Goal: Task Accomplishment & Management: Manage account settings

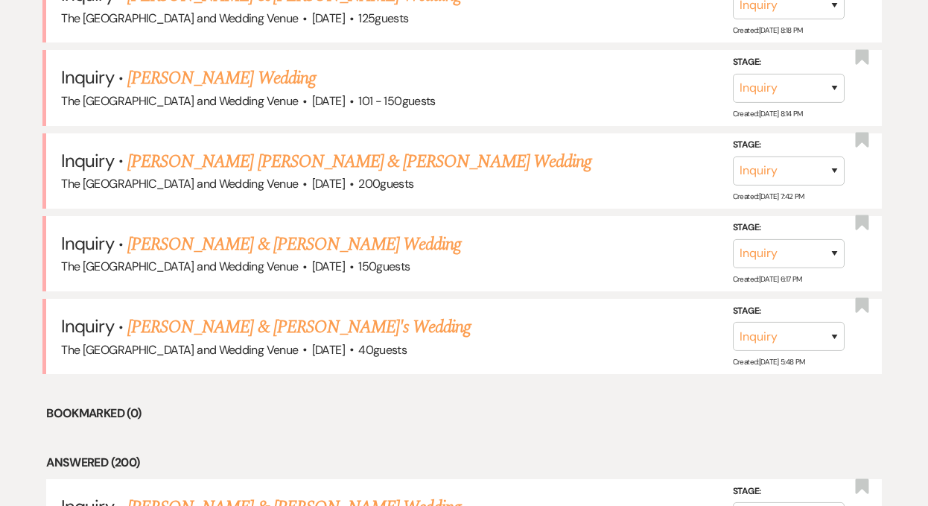
scroll to position [1213, 0]
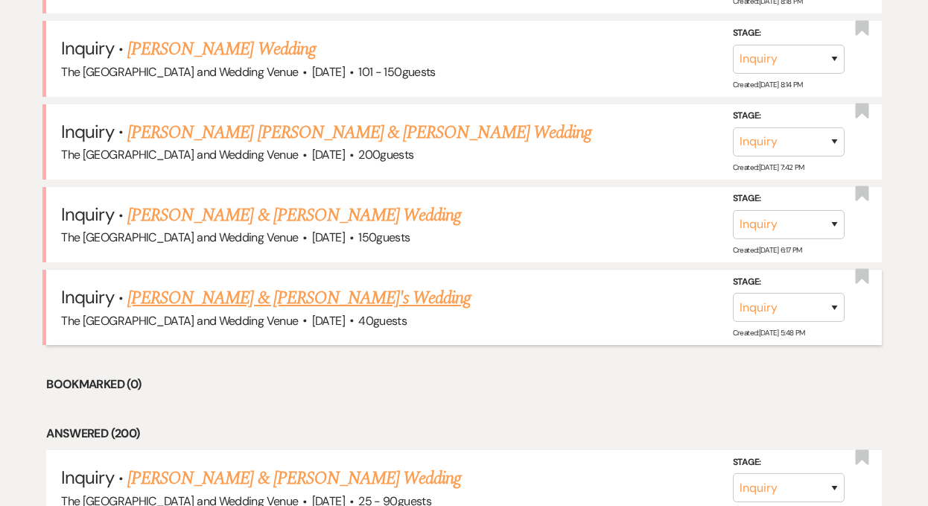
click at [253, 295] on link "[PERSON_NAME] & [PERSON_NAME]'s Wedding" at bounding box center [299, 298] width 344 height 27
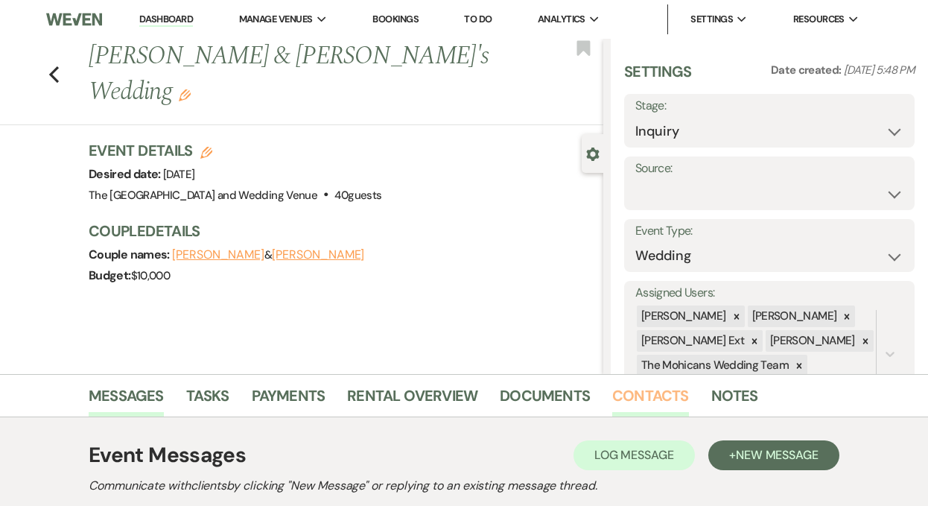
scroll to position [16, 0]
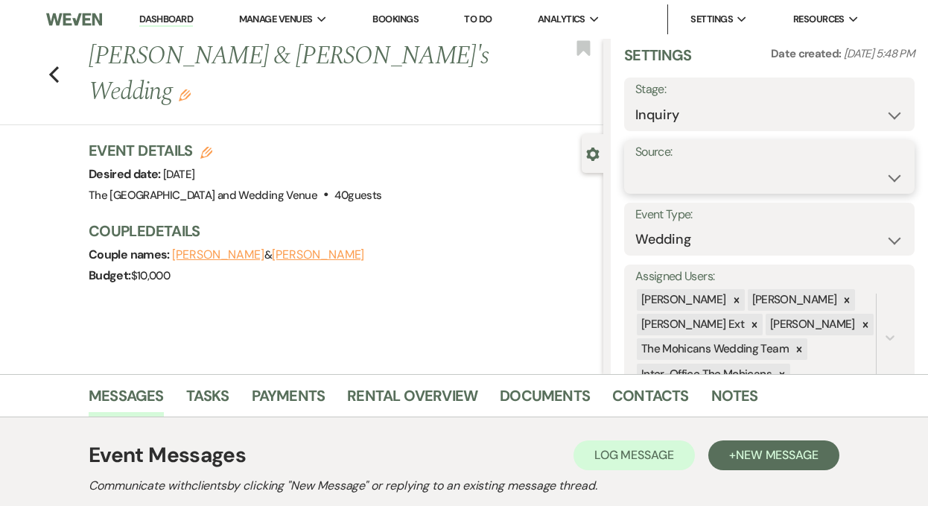
click at [685, 176] on select "Weven Venue Website Instagram Facebook Pinterest Google The Knot Wedding Wire H…" at bounding box center [769, 177] width 268 height 29
select select "5"
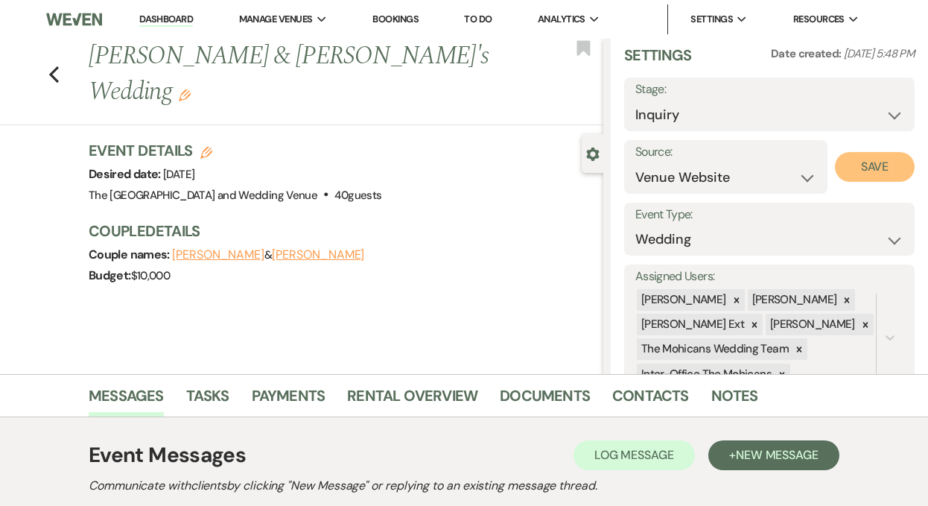
click at [860, 175] on button "Save" at bounding box center [875, 167] width 80 height 30
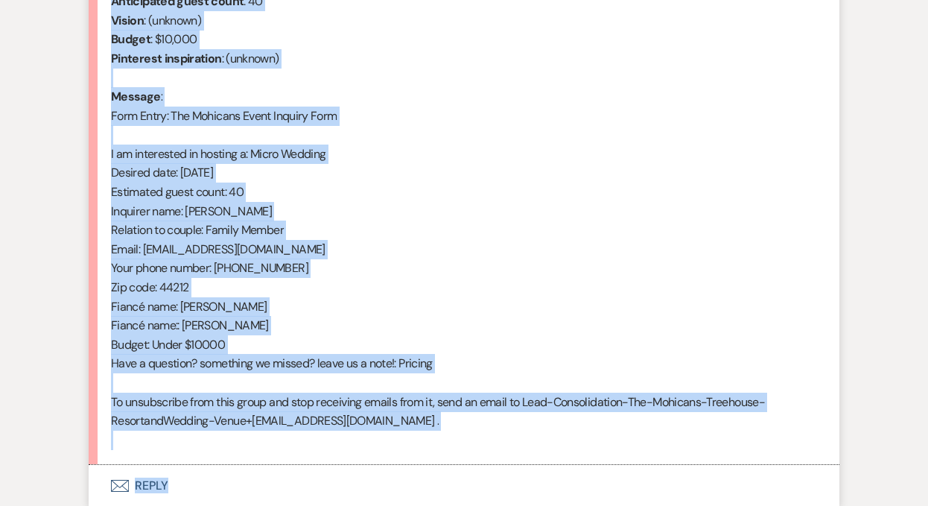
scroll to position [757, 0]
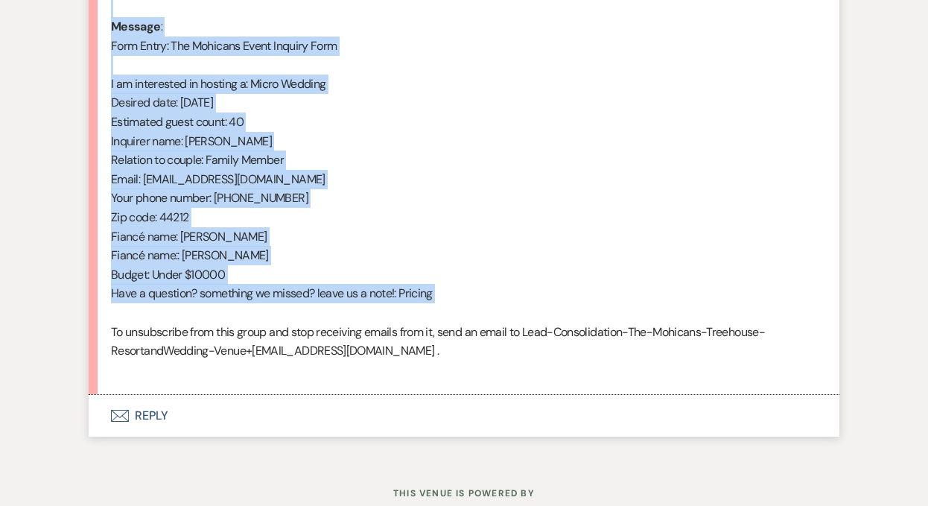
drag, startPoint x: 112, startPoint y: 210, endPoint x: 356, endPoint y: 314, distance: 265.3
click at [356, 314] on div "From : [PERSON_NAME] (Client) Event : [PERSON_NAME] & [PERSON_NAME]'s Event Des…" at bounding box center [464, 121] width 706 height 515
copy div "From : [PERSON_NAME] (Client) Event : [PERSON_NAME] & [PERSON_NAME]'s Event Des…"
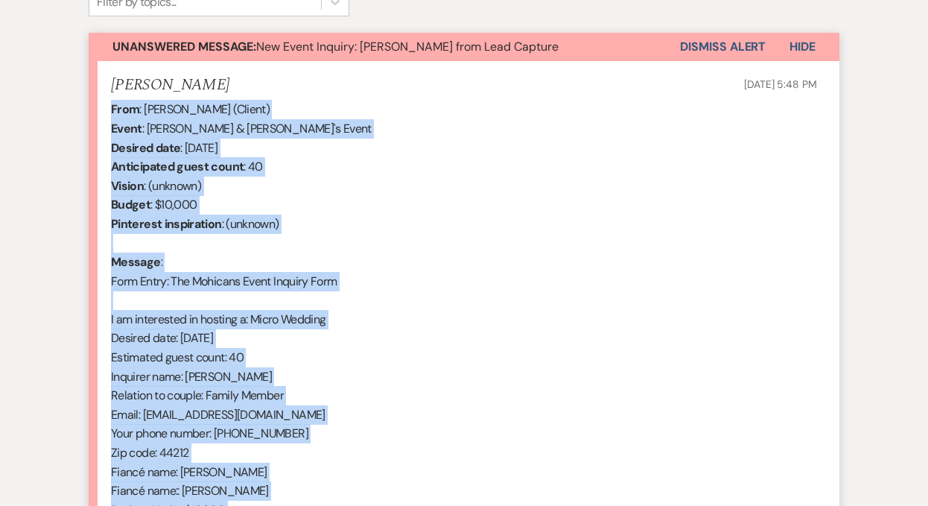
scroll to position [445, 0]
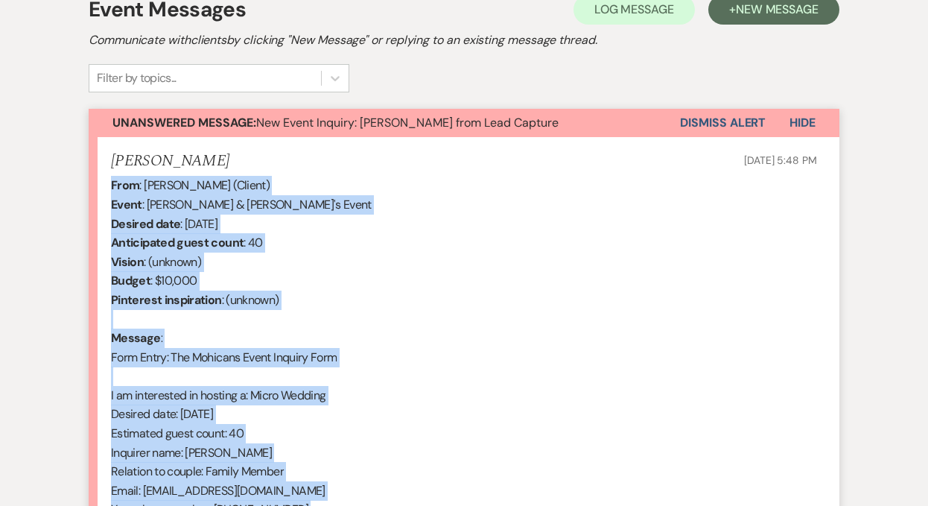
click at [722, 120] on button "Dismiss Alert" at bounding box center [723, 123] width 86 height 28
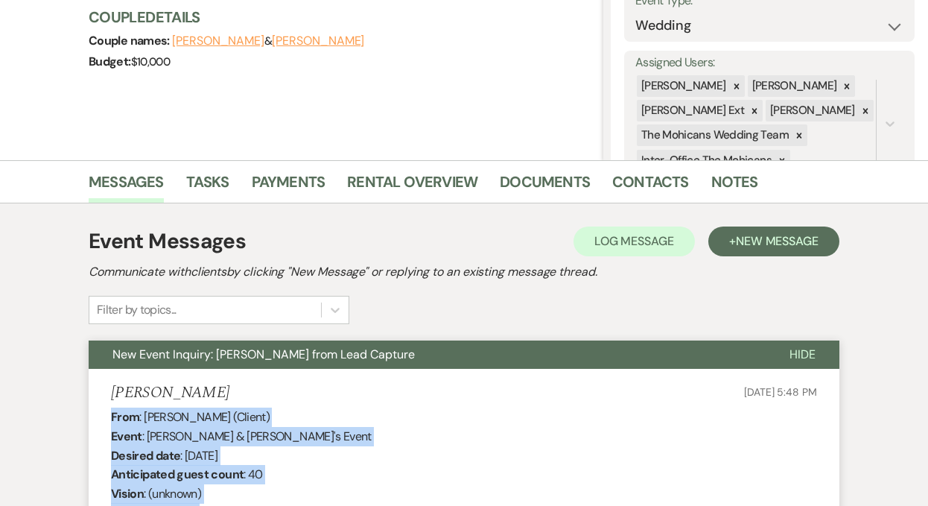
scroll to position [0, 0]
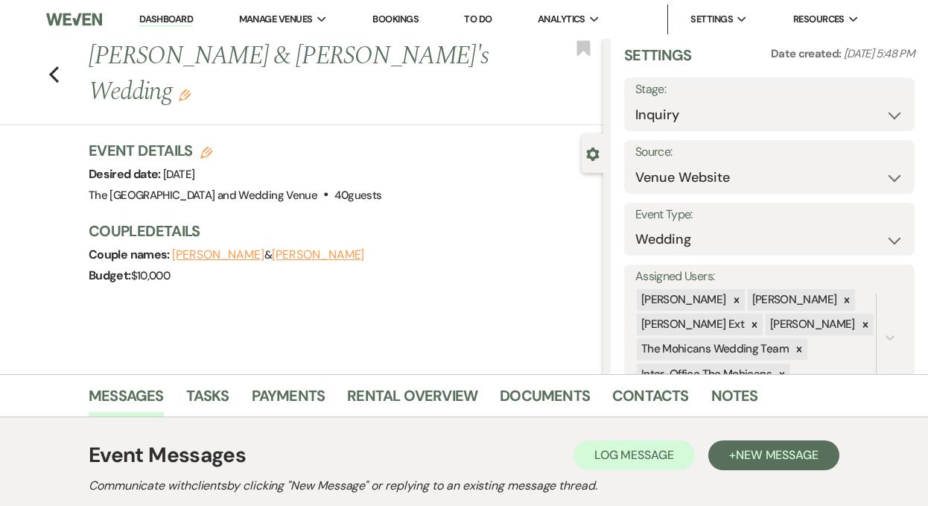
click at [174, 15] on link "Dashboard" at bounding box center [166, 20] width 54 height 14
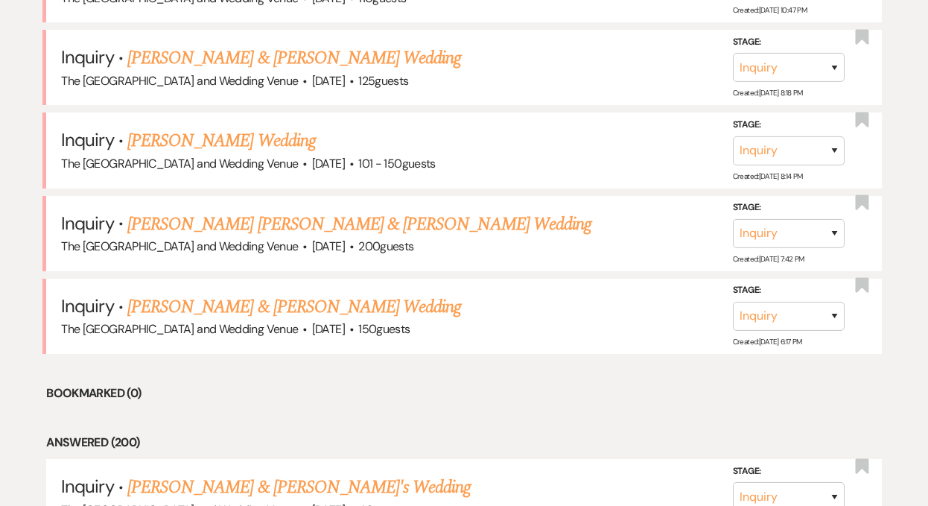
scroll to position [1136, 0]
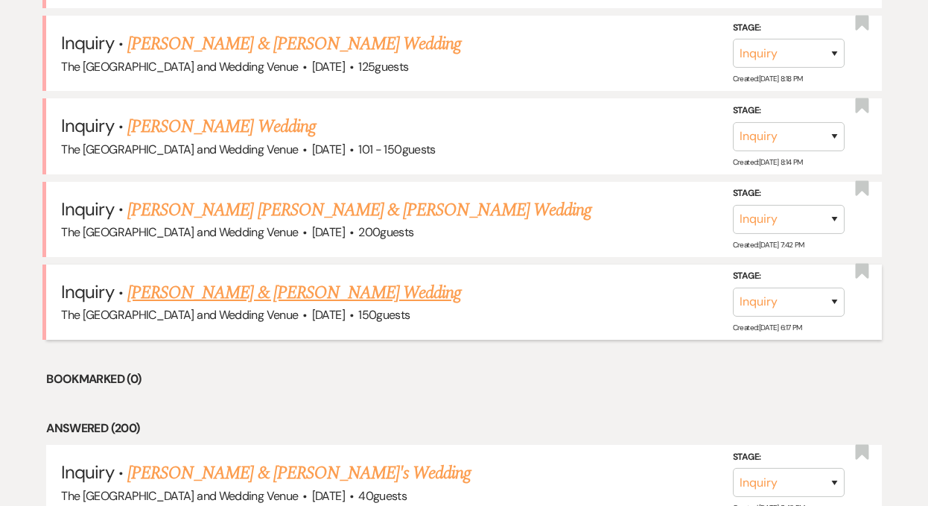
click at [311, 291] on link "[PERSON_NAME] & [PERSON_NAME] Wedding" at bounding box center [294, 292] width 334 height 27
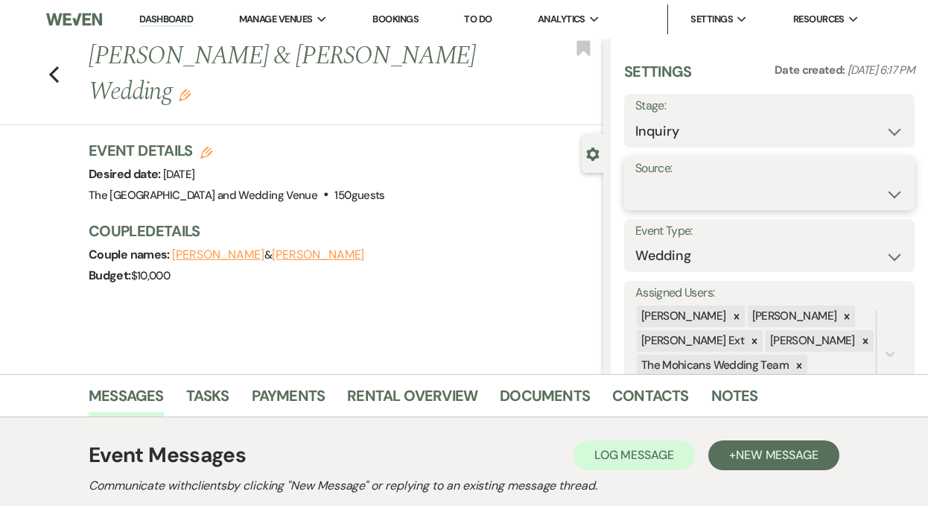
click at [679, 192] on select "Weven Venue Website Instagram Facebook Pinterest Google The Knot Wedding Wire H…" at bounding box center [769, 194] width 268 height 29
select select "5"
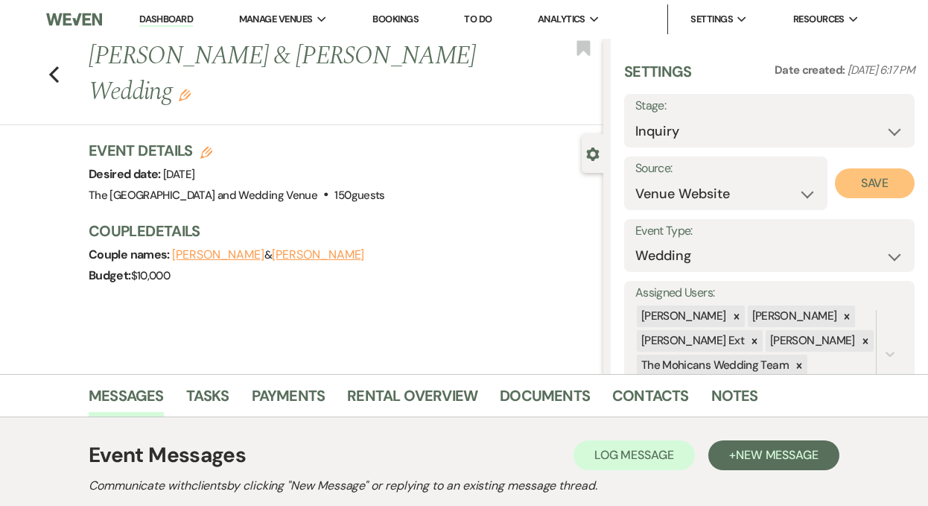
click at [851, 184] on button "Save" at bounding box center [875, 183] width 80 height 30
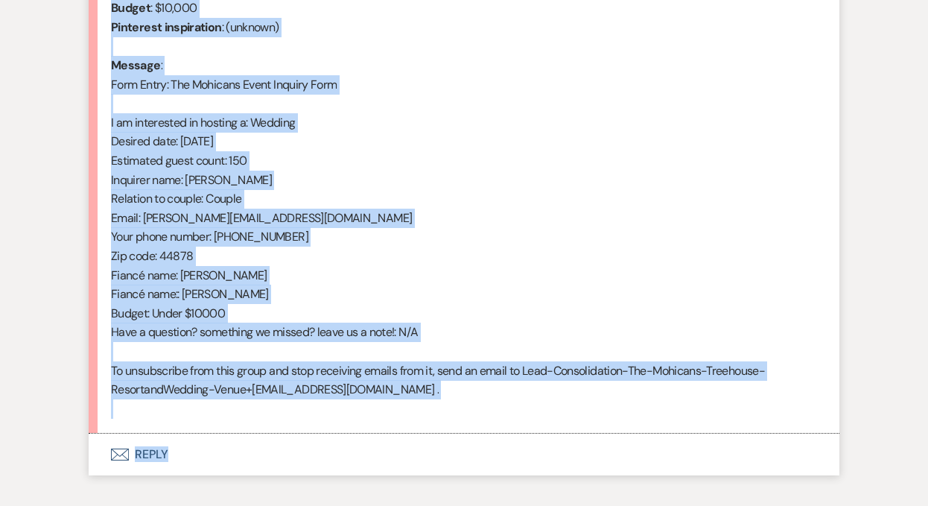
scroll to position [806, 0]
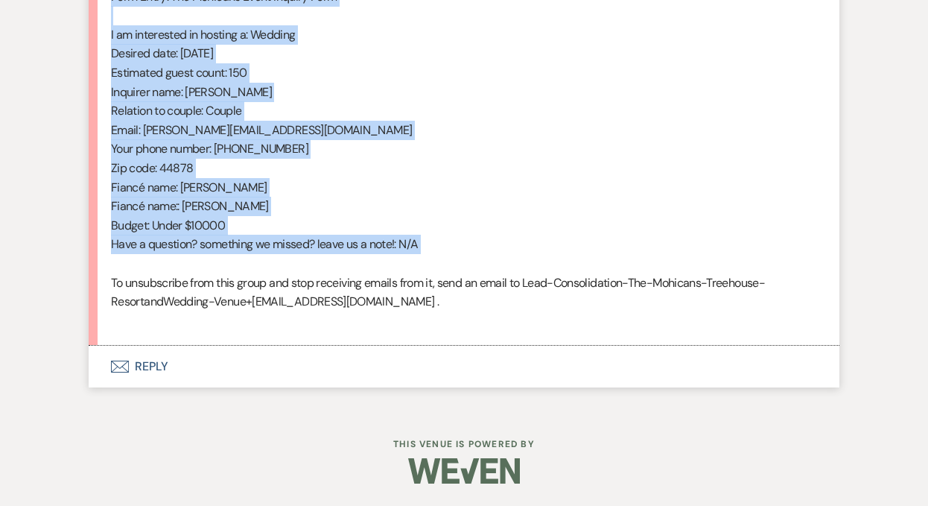
drag, startPoint x: 110, startPoint y: 215, endPoint x: 334, endPoint y: 264, distance: 229.4
click at [334, 264] on div "From : [PERSON_NAME] (Client) Event : [PERSON_NAME] & [PERSON_NAME] Event Desir…" at bounding box center [464, 72] width 706 height 515
copy div "From : [PERSON_NAME] (Client) Event : [PERSON_NAME] & [PERSON_NAME] Event Desir…"
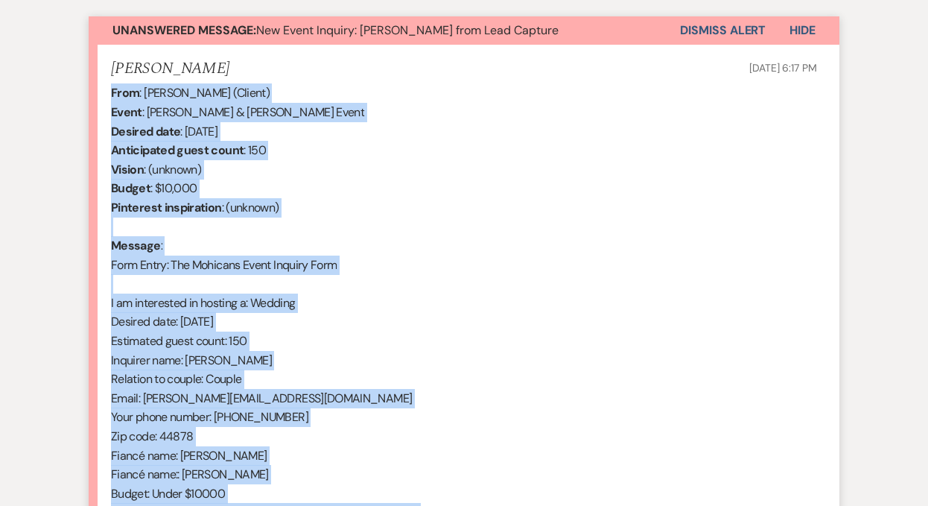
scroll to position [506, 0]
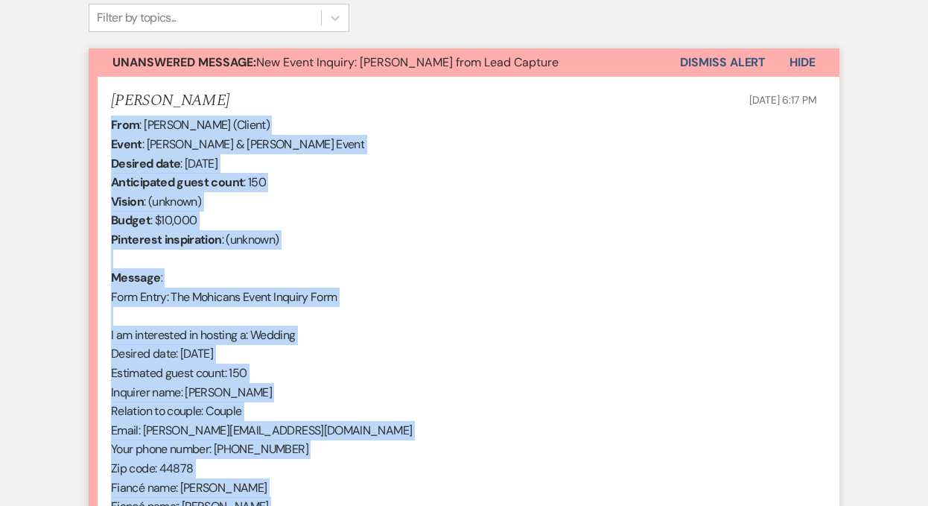
click at [689, 63] on button "Dismiss Alert" at bounding box center [723, 62] width 86 height 28
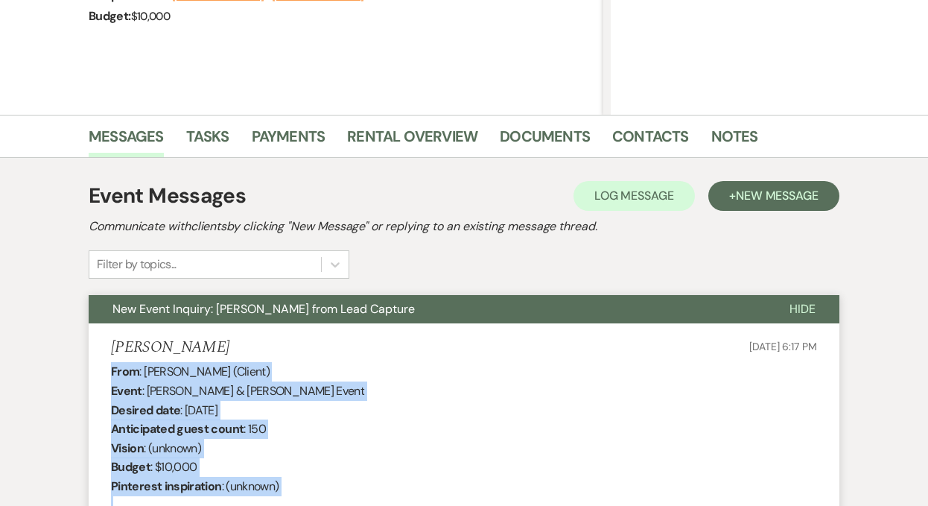
scroll to position [0, 0]
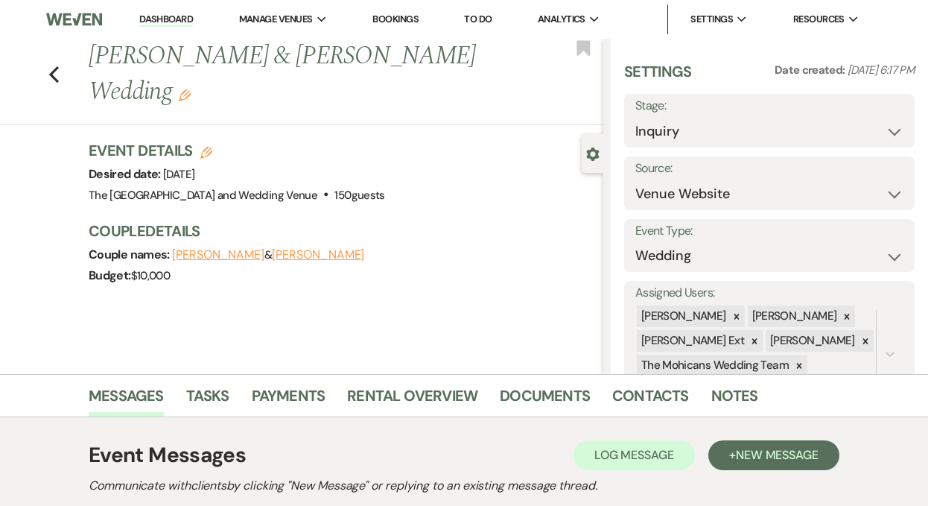
click at [162, 16] on link "Dashboard" at bounding box center [166, 20] width 54 height 14
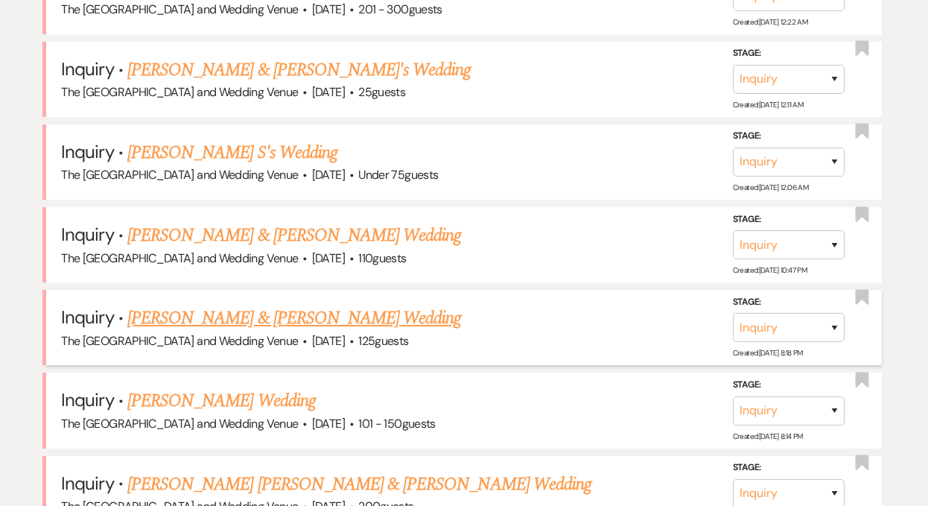
scroll to position [1007, 0]
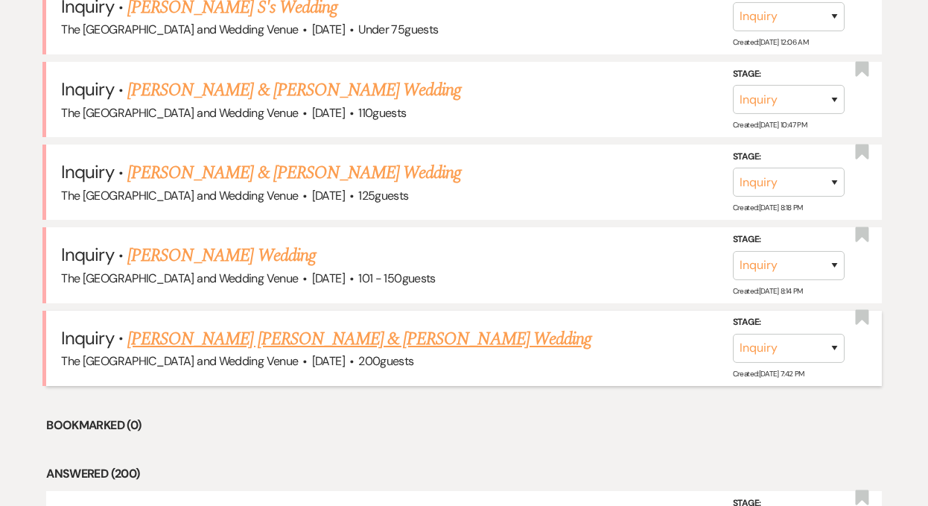
click at [329, 340] on link "[PERSON_NAME] [PERSON_NAME] & [PERSON_NAME] Wedding" at bounding box center [359, 339] width 464 height 27
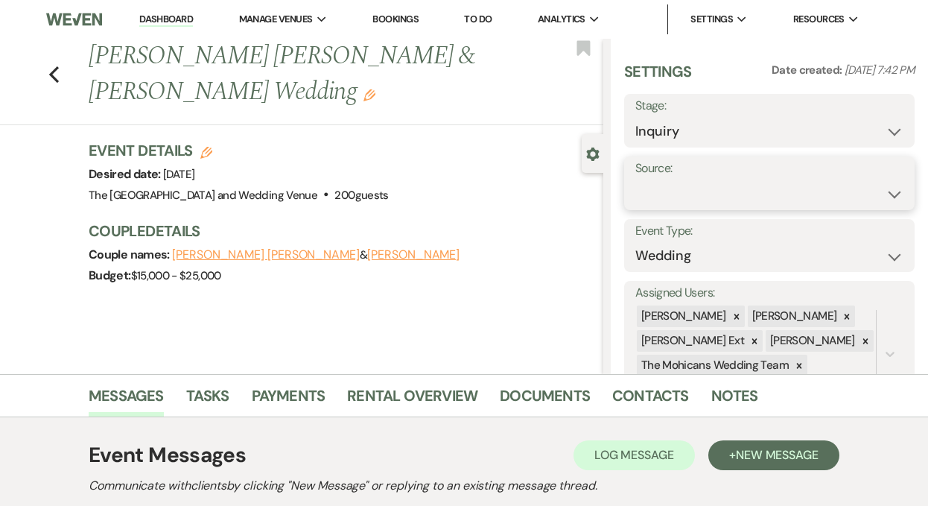
click at [723, 188] on select "Weven Venue Website Instagram Facebook Pinterest Google The Knot Wedding Wire H…" at bounding box center [769, 194] width 268 height 29
select select "5"
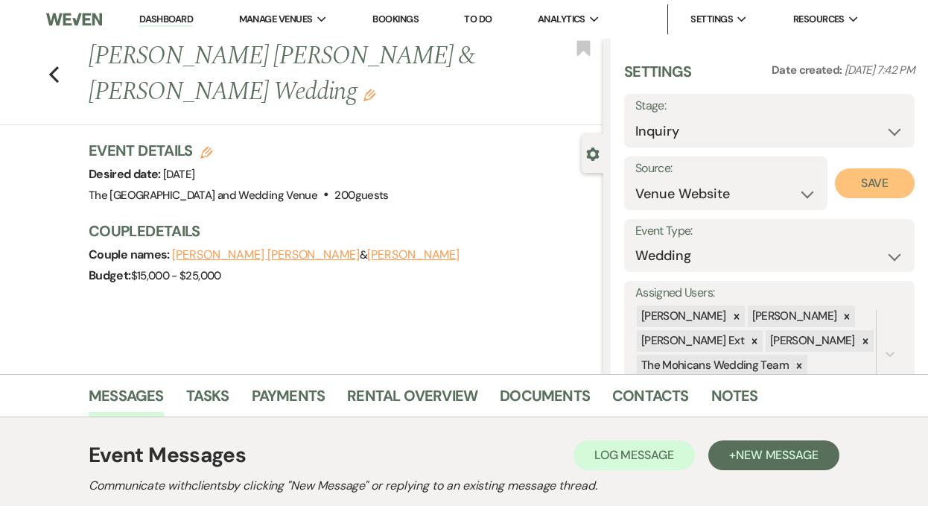
click at [877, 190] on button "Save" at bounding box center [875, 183] width 80 height 30
click at [171, 19] on link "Dashboard" at bounding box center [166, 20] width 54 height 14
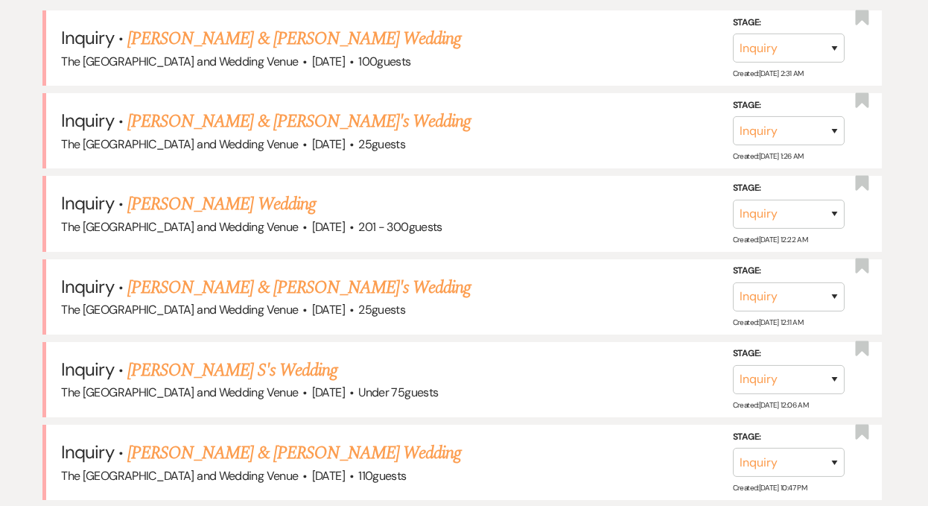
scroll to position [1020, 0]
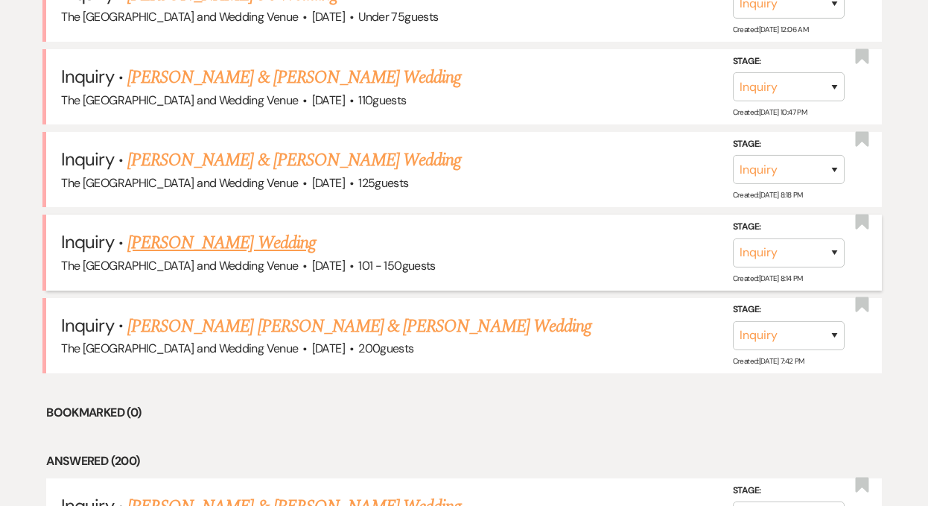
click at [222, 244] on link "[PERSON_NAME] Wedding" at bounding box center [221, 242] width 188 height 27
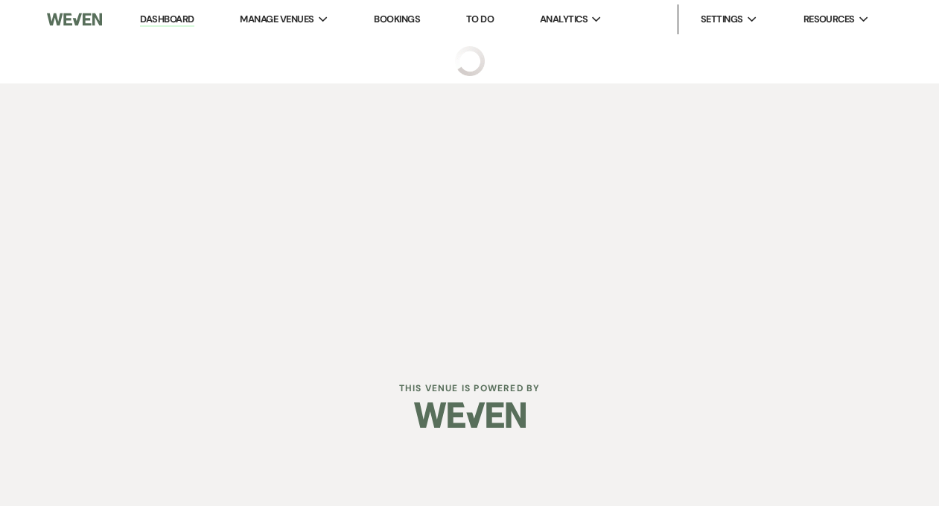
select select "2"
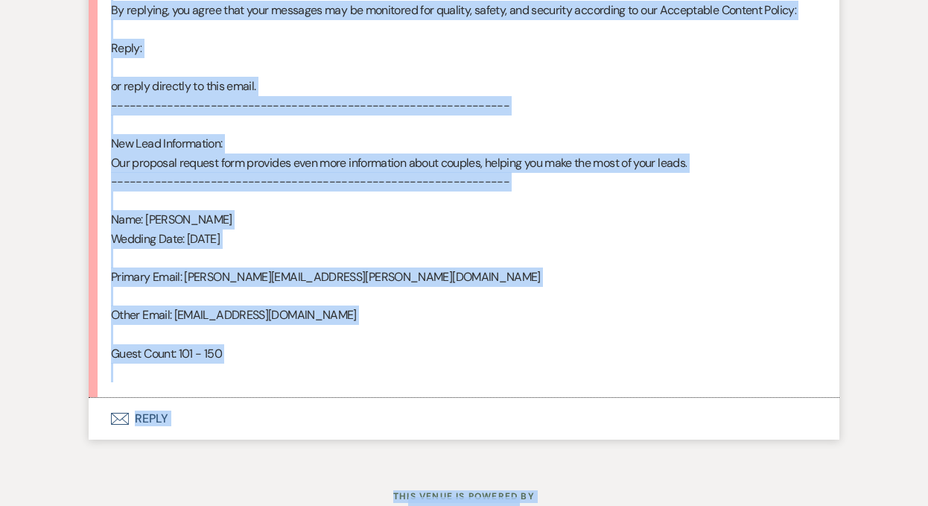
scroll to position [978, 0]
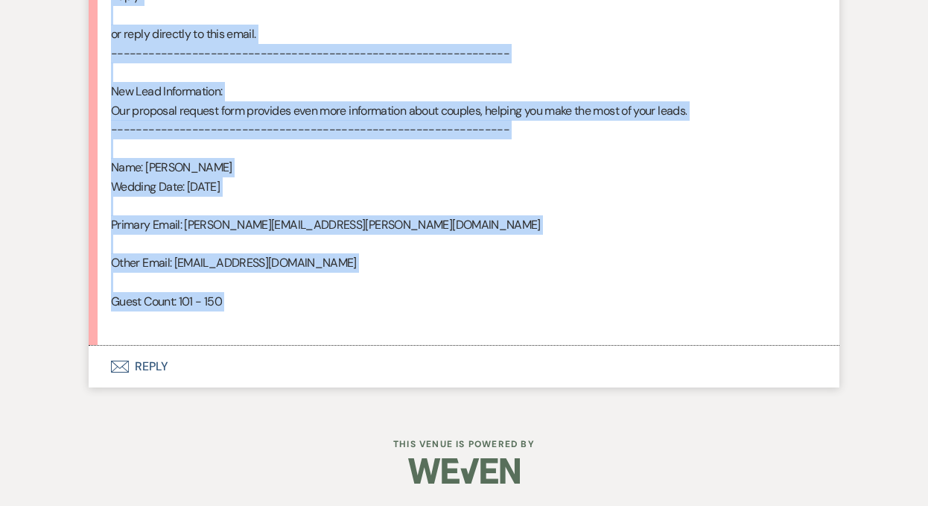
drag, startPoint x: 112, startPoint y: 237, endPoint x: 296, endPoint y: 321, distance: 201.6
copy div "Lore : Ipsu Dolorsi Ametc : Adip Elitsed'd Eiusm Tempori utla : Etdolore 44ma 7…"
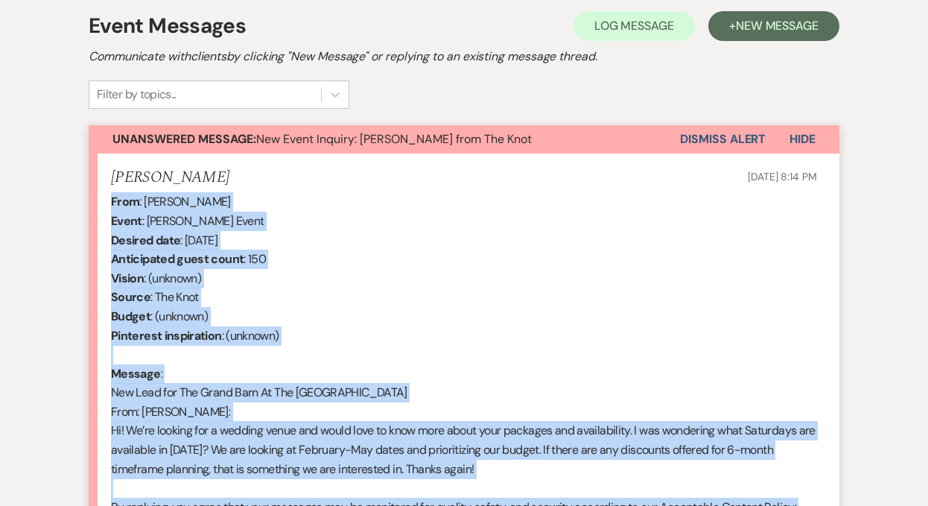
scroll to position [416, 0]
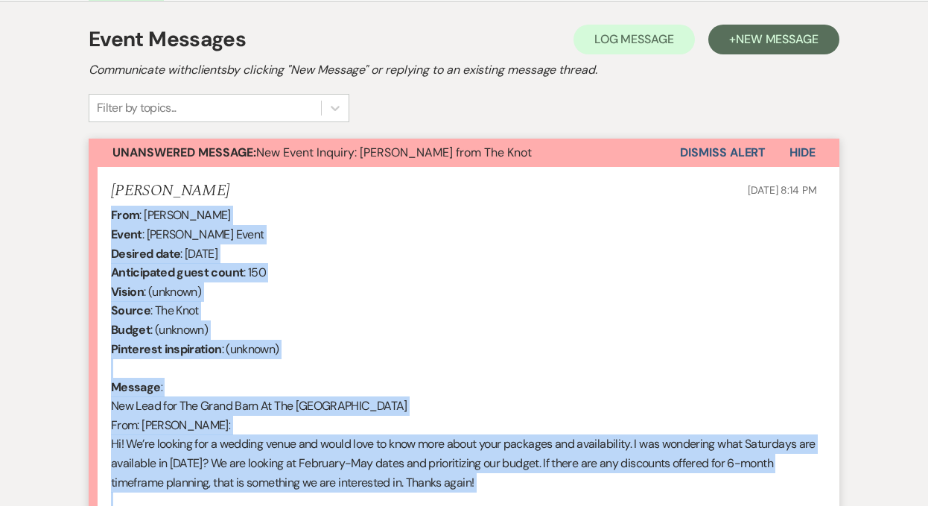
click at [713, 147] on button "Dismiss Alert" at bounding box center [723, 153] width 86 height 28
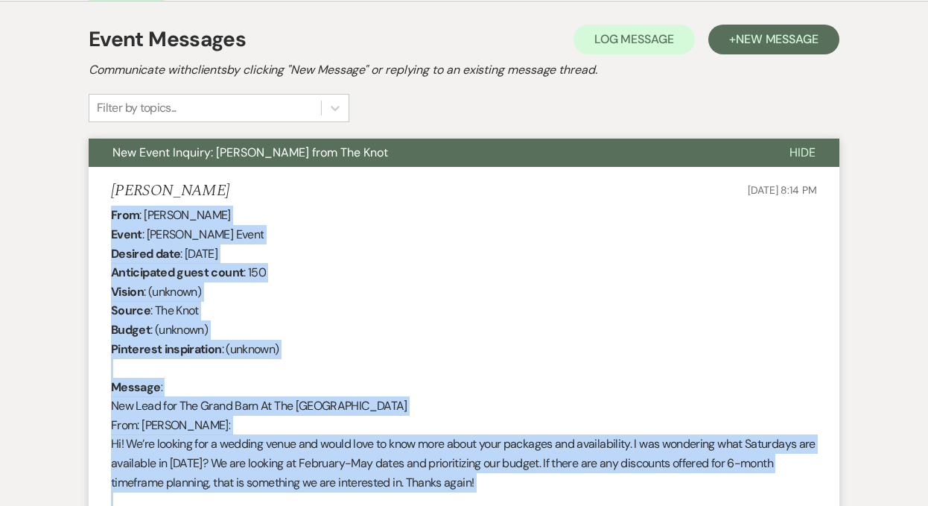
scroll to position [0, 0]
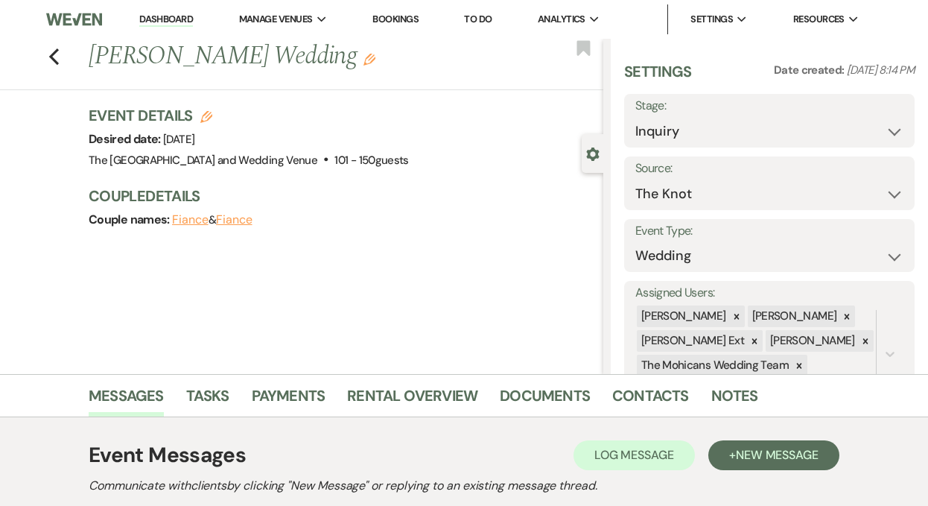
click at [170, 16] on link "Dashboard" at bounding box center [166, 20] width 54 height 14
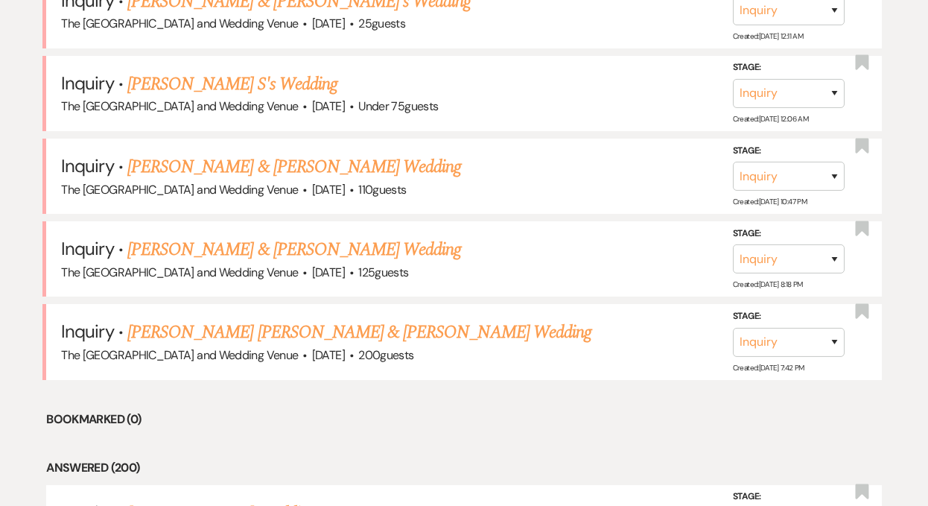
scroll to position [933, 0]
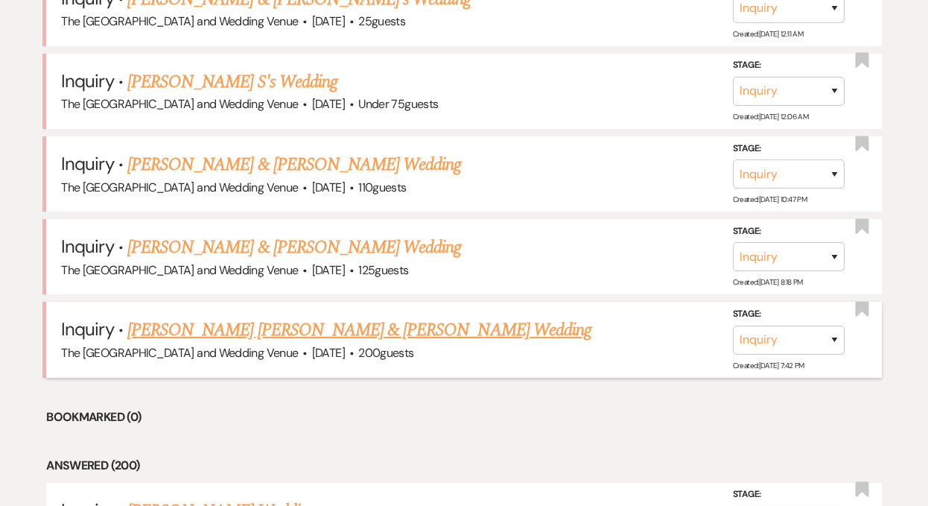
click at [255, 326] on link "[PERSON_NAME] [PERSON_NAME] & [PERSON_NAME] Wedding" at bounding box center [359, 330] width 464 height 27
select select "5"
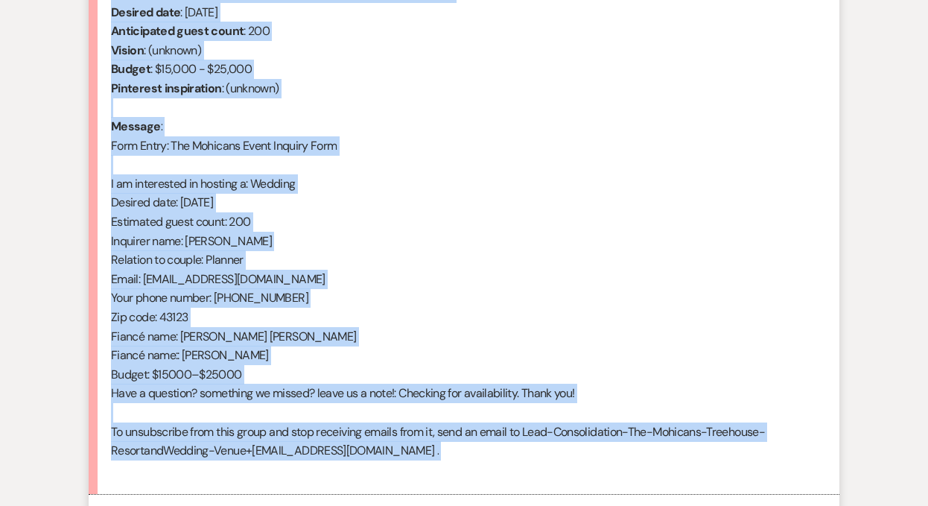
scroll to position [773, 0]
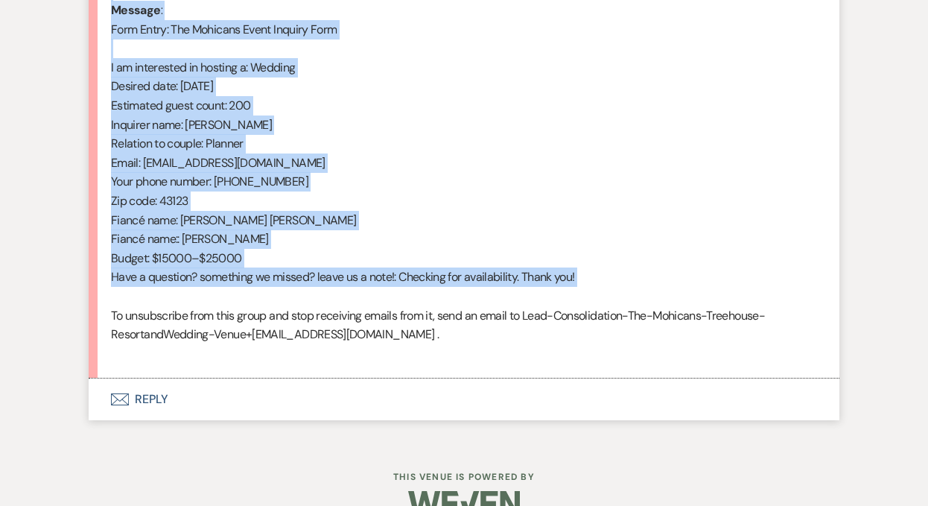
drag, startPoint x: 112, startPoint y: 104, endPoint x: 416, endPoint y: 293, distance: 358.0
click at [416, 293] on div "From : [PERSON_NAME] (Client) Event : [PERSON_NAME] [PERSON_NAME] & [PERSON_NAM…" at bounding box center [464, 105] width 706 height 515
copy div "From : [PERSON_NAME] (Client) Event : [PERSON_NAME] [PERSON_NAME] & [PERSON_NAM…"
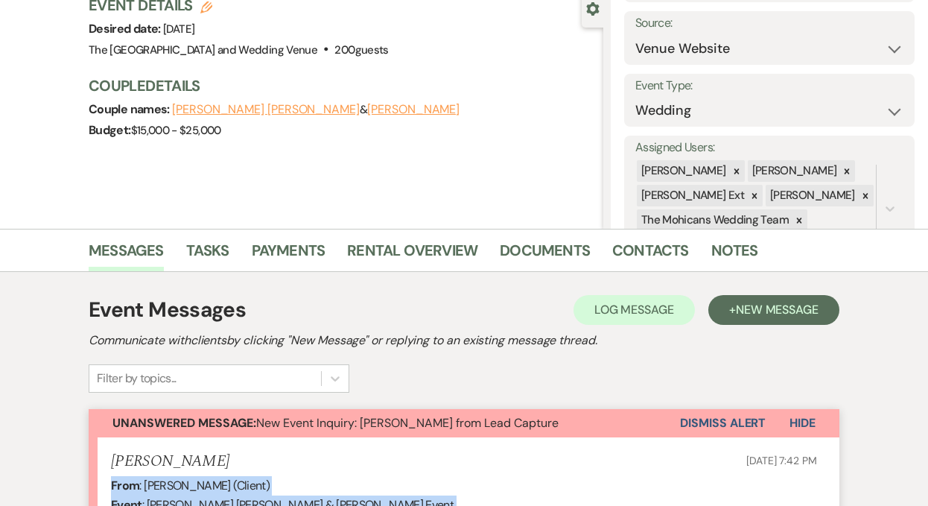
scroll to position [162, 0]
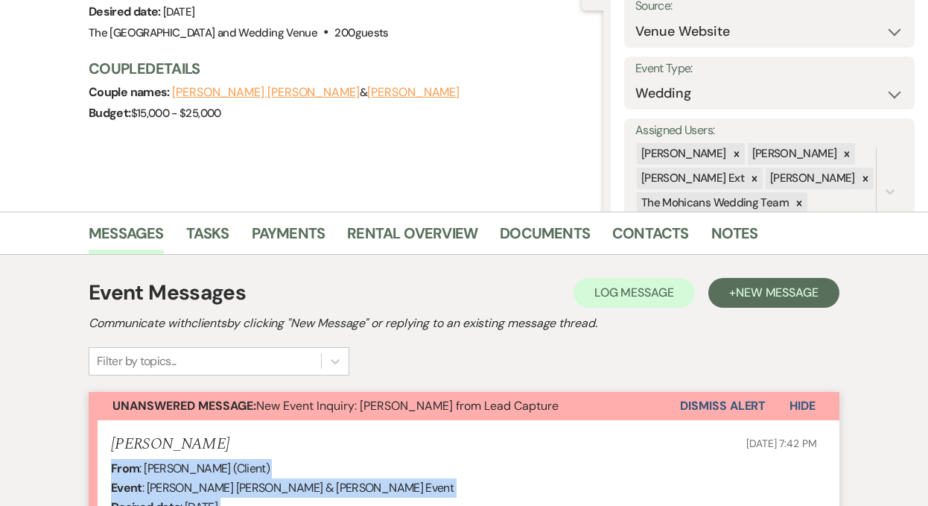
click at [714, 410] on button "Dismiss Alert" at bounding box center [723, 406] width 86 height 28
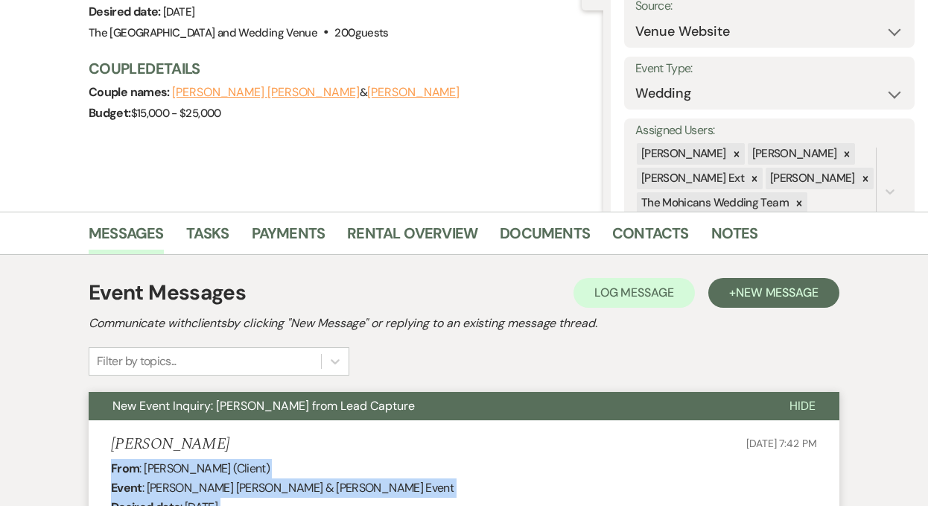
scroll to position [0, 0]
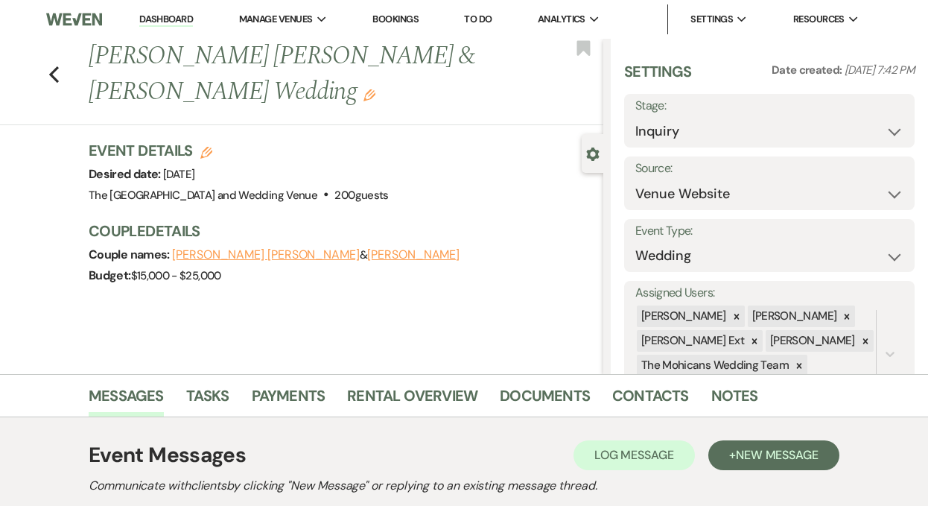
click at [159, 18] on link "Dashboard" at bounding box center [166, 20] width 54 height 14
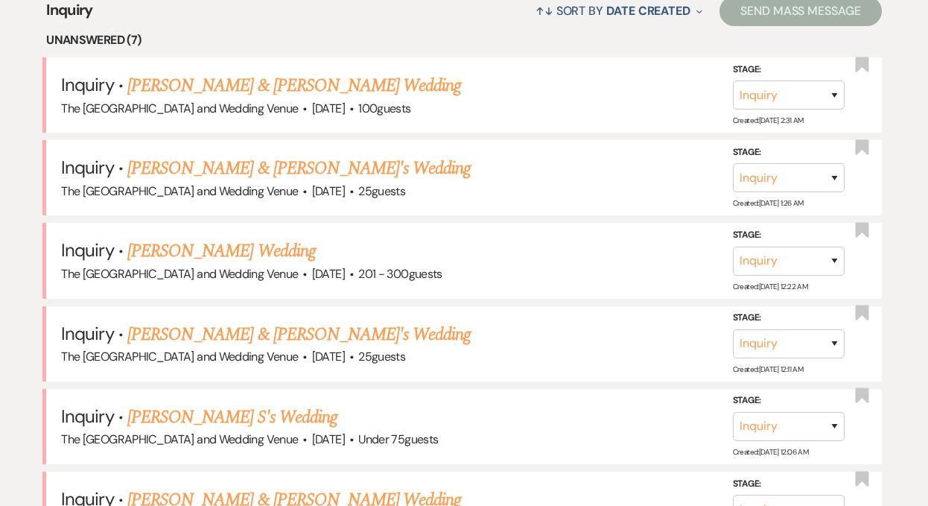
scroll to position [927, 0]
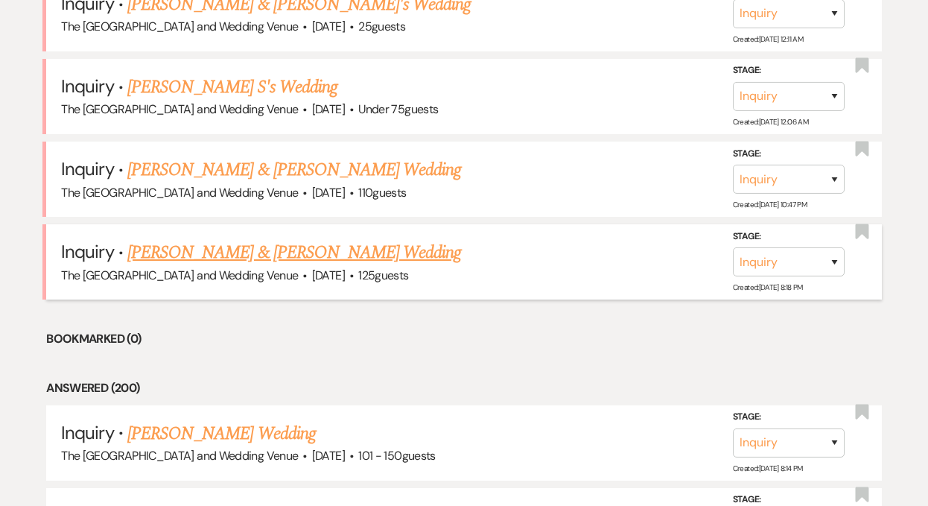
click at [231, 249] on link "[PERSON_NAME] & [PERSON_NAME] Wedding" at bounding box center [294, 252] width 334 height 27
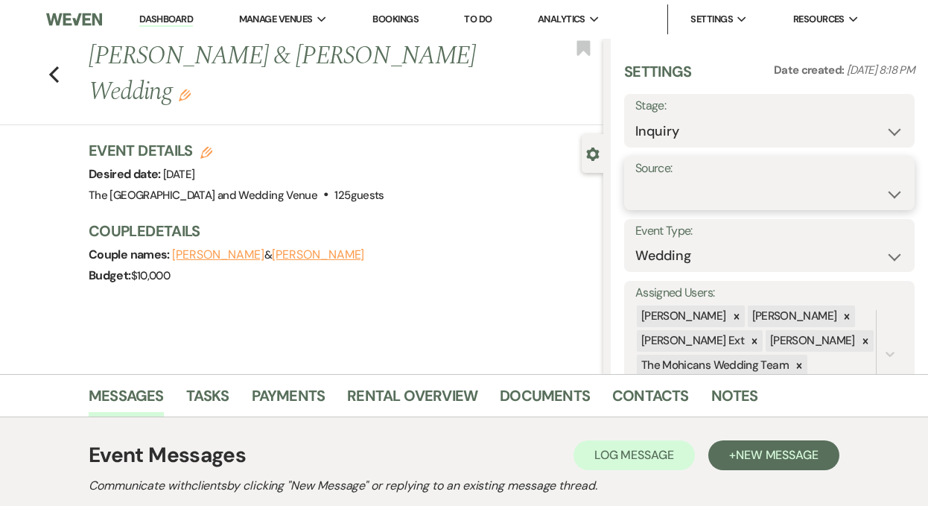
click at [710, 194] on select "Weven Venue Website Instagram Facebook Pinterest Google The Knot Wedding Wire H…" at bounding box center [769, 194] width 268 height 29
select select "5"
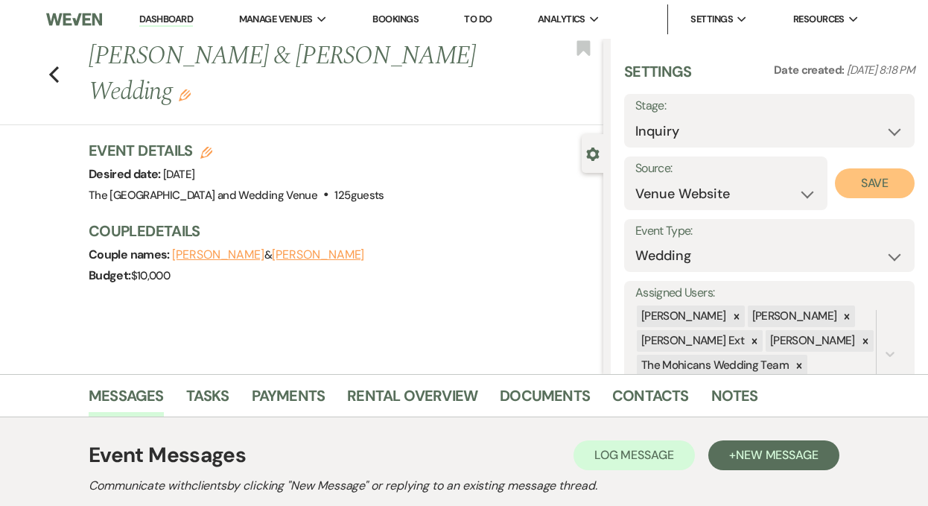
click at [862, 180] on button "Save" at bounding box center [875, 183] width 80 height 30
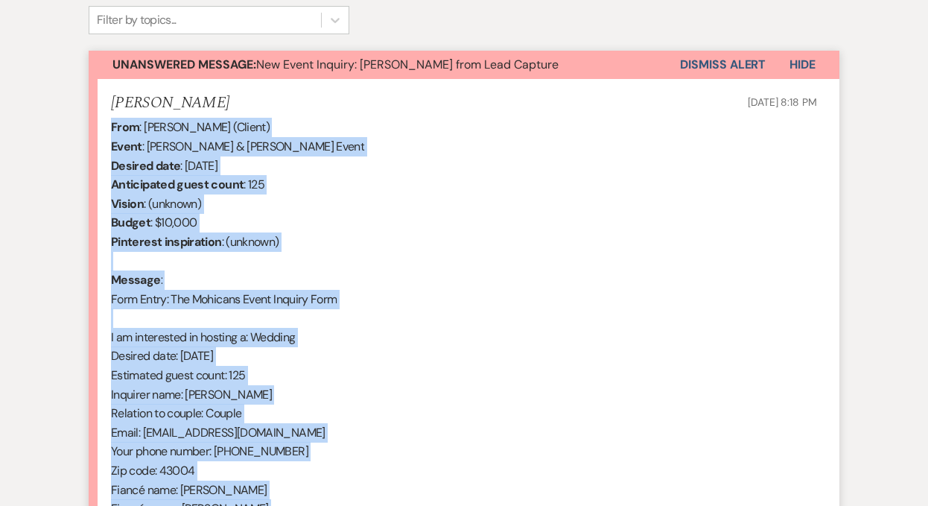
scroll to position [806, 0]
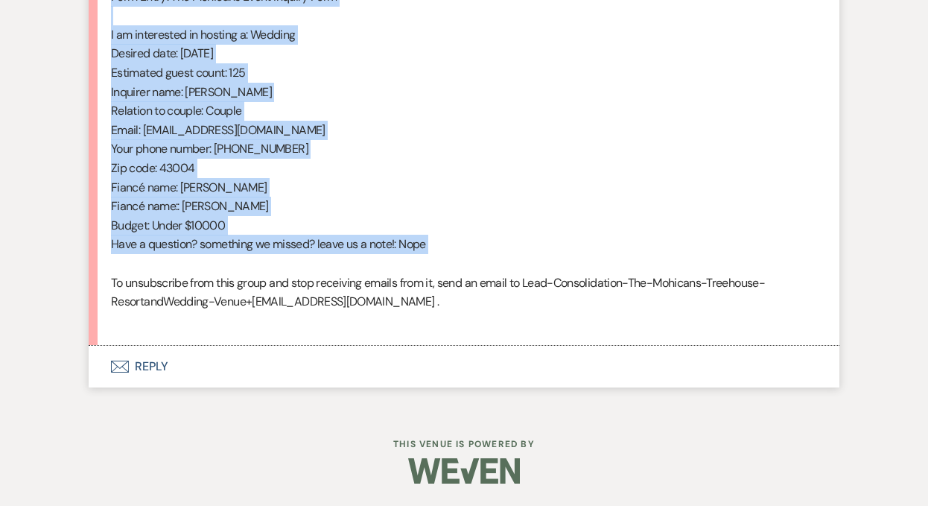
drag, startPoint x: 110, startPoint y: 290, endPoint x: 362, endPoint y: 261, distance: 253.4
click at [362, 261] on div "From : [PERSON_NAME] (Client) Event : [PERSON_NAME] & [PERSON_NAME] Event Desir…" at bounding box center [464, 72] width 706 height 515
copy div "From : [PERSON_NAME] (Client) Event : [PERSON_NAME] & [PERSON_NAME] Event Desir…"
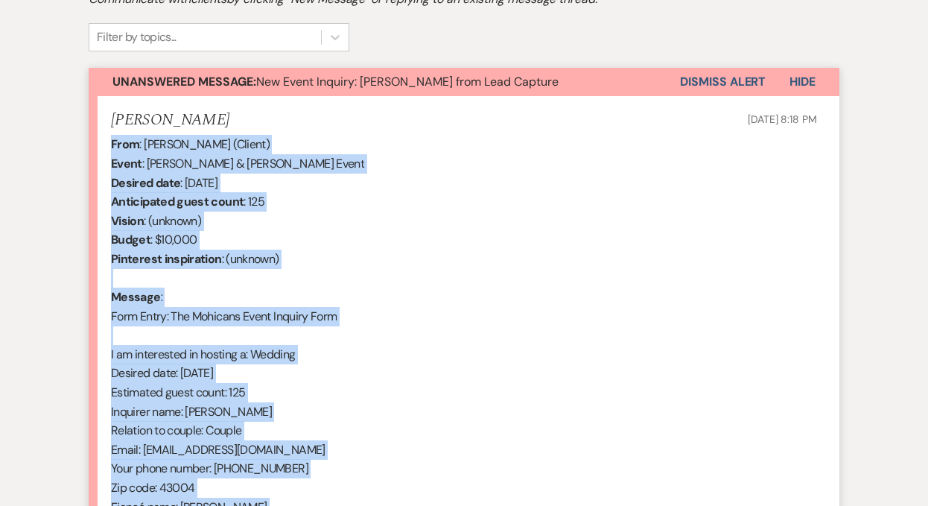
scroll to position [442, 0]
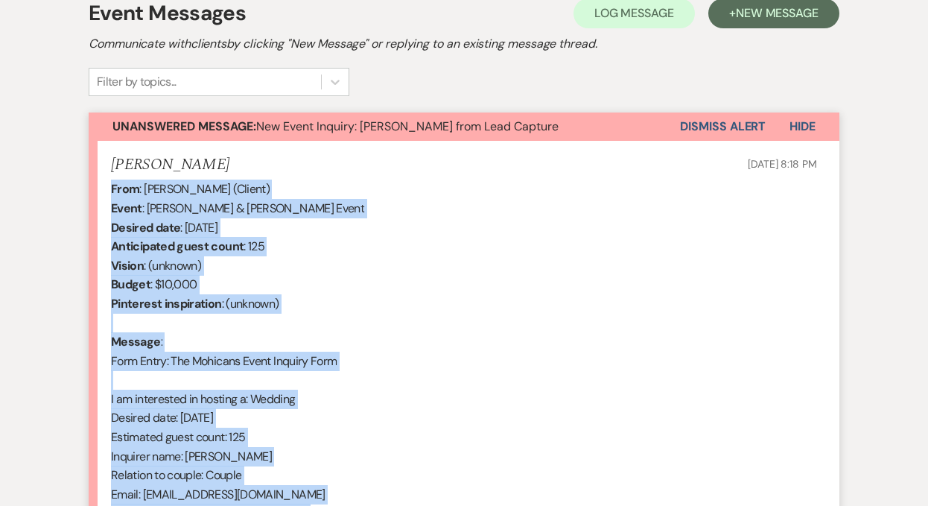
click at [714, 124] on button "Dismiss Alert" at bounding box center [723, 126] width 86 height 28
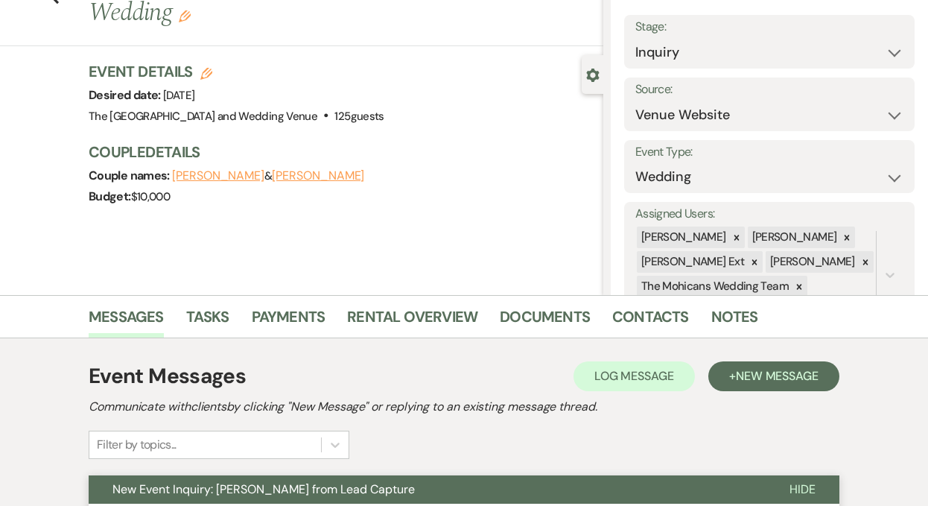
scroll to position [0, 0]
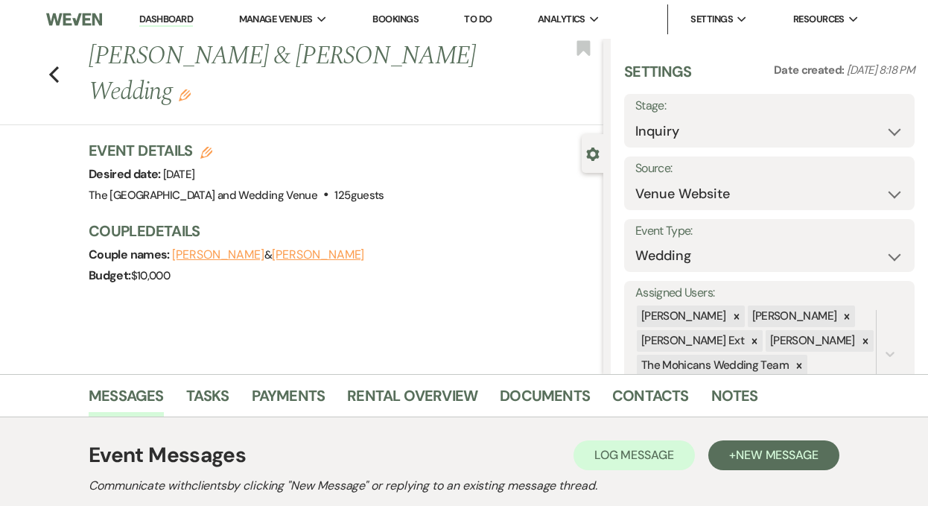
click at [170, 16] on link "Dashboard" at bounding box center [166, 20] width 54 height 14
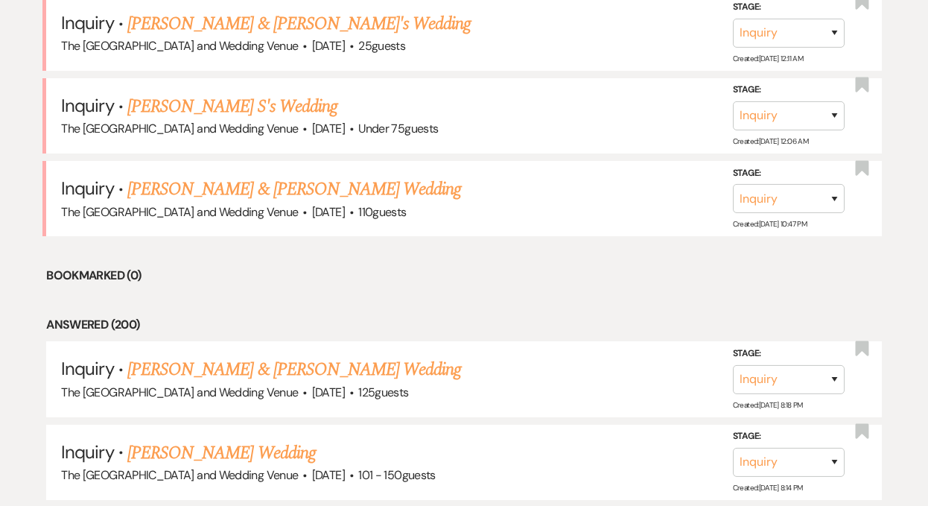
scroll to position [842, 0]
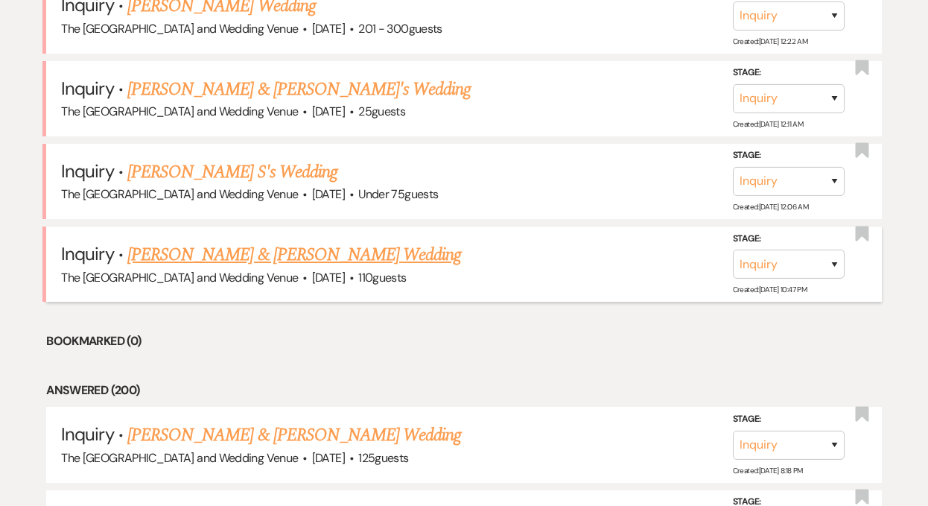
click at [299, 253] on link "[PERSON_NAME] & [PERSON_NAME] Wedding" at bounding box center [294, 254] width 334 height 27
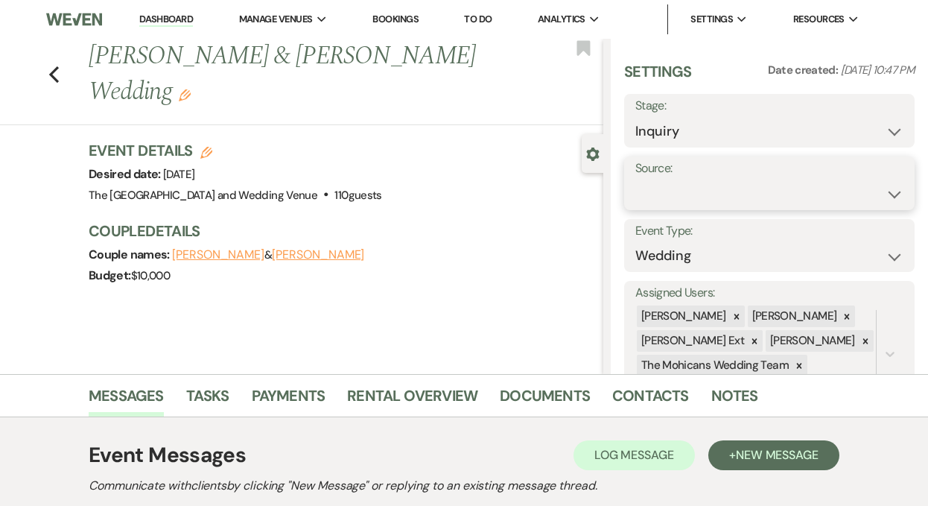
click at [714, 183] on select "Weven Venue Website Instagram Facebook Pinterest Google The Knot Wedding Wire H…" at bounding box center [769, 194] width 268 height 29
select select "5"
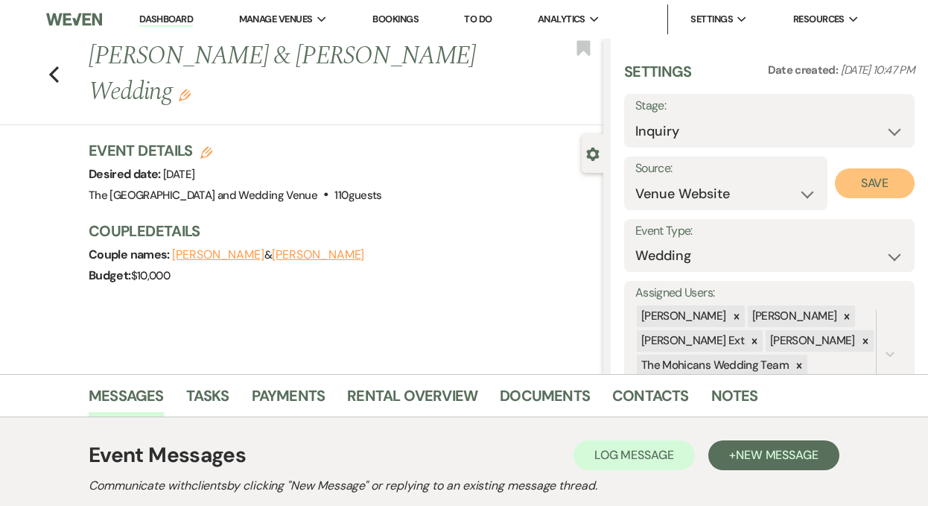
click at [859, 188] on button "Save" at bounding box center [875, 183] width 80 height 30
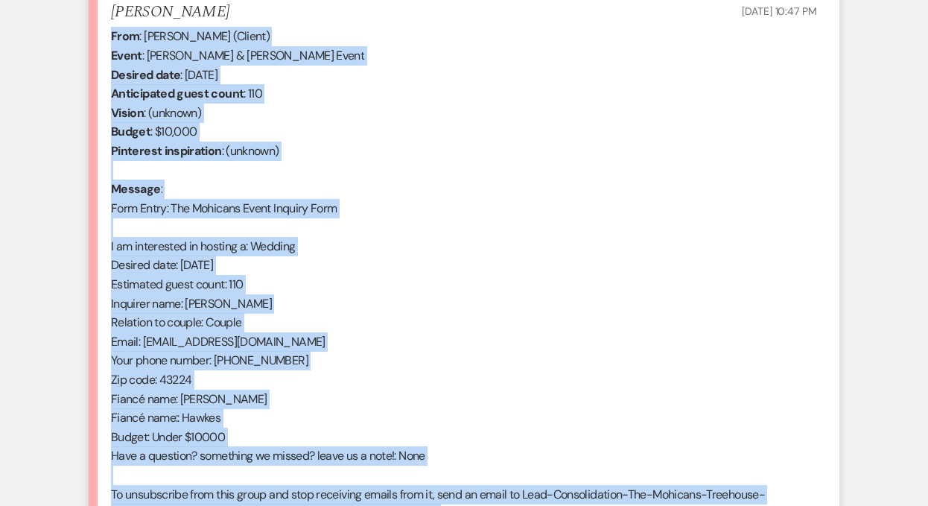
scroll to position [685, 0]
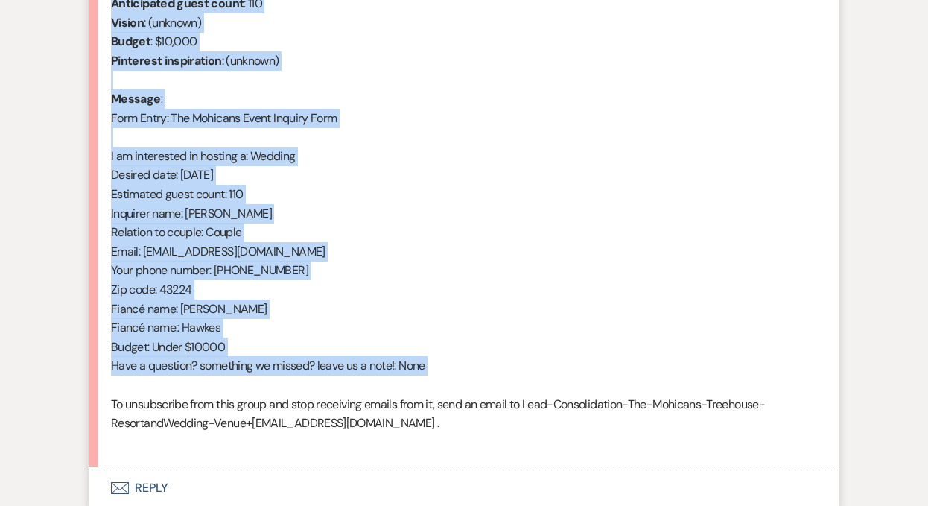
drag, startPoint x: 132, startPoint y: 292, endPoint x: 314, endPoint y: 392, distance: 207.3
click at [314, 392] on div "From : [PERSON_NAME] (Client) Event : [PERSON_NAME] & [PERSON_NAME] Event Desir…" at bounding box center [464, 194] width 706 height 515
copy div "From : [PERSON_NAME] (Client) Event : [PERSON_NAME] & [PERSON_NAME] Event Desir…"
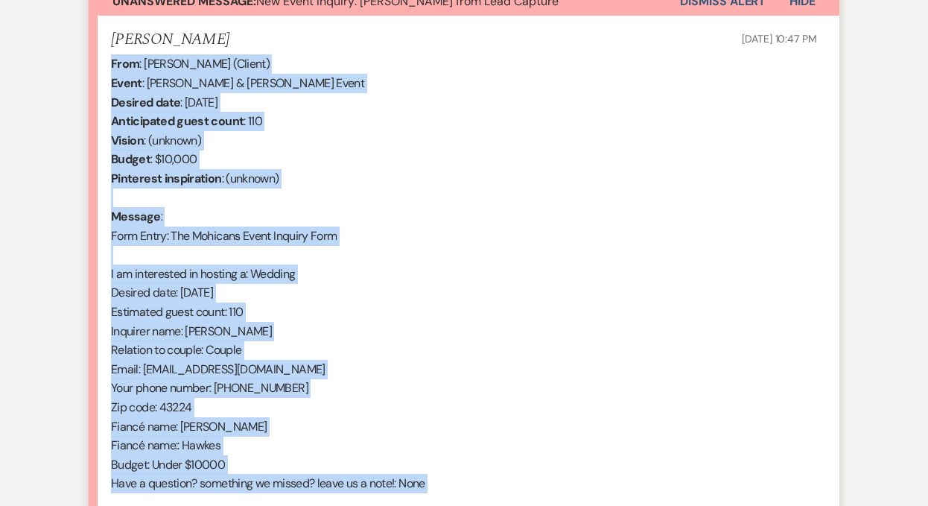
scroll to position [160, 0]
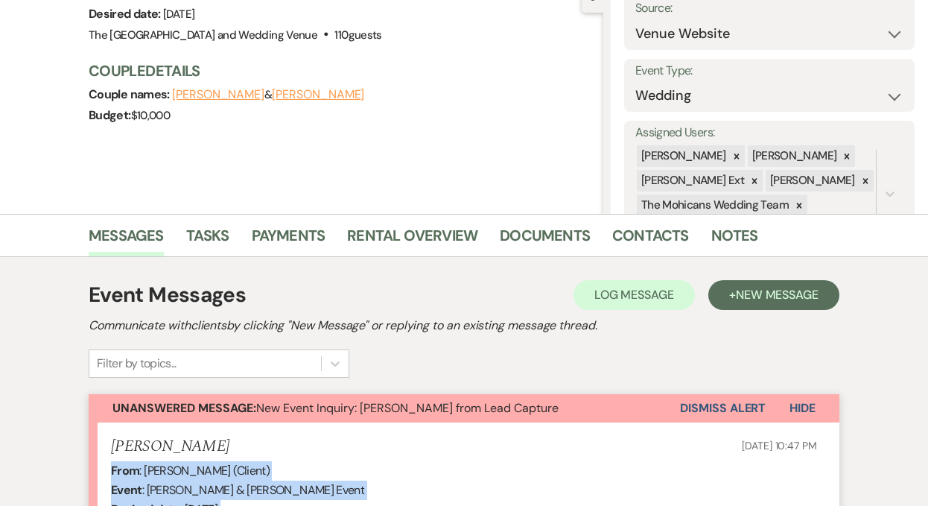
click at [703, 412] on button "Dismiss Alert" at bounding box center [723, 408] width 86 height 28
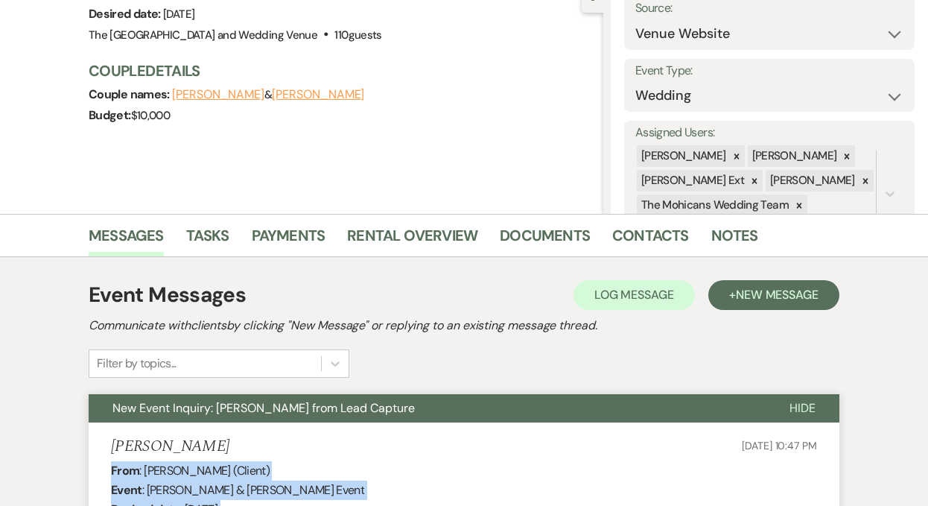
scroll to position [0, 0]
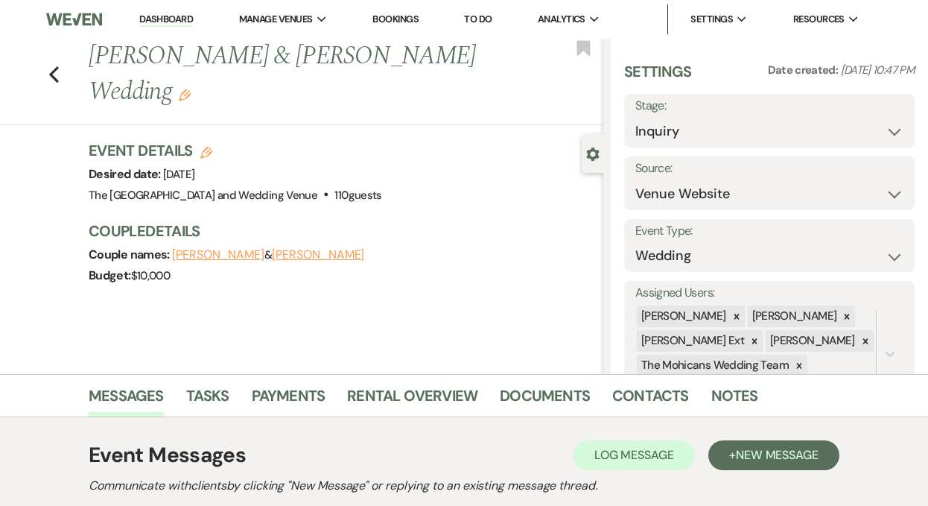
click at [165, 21] on link "Dashboard" at bounding box center [166, 20] width 54 height 14
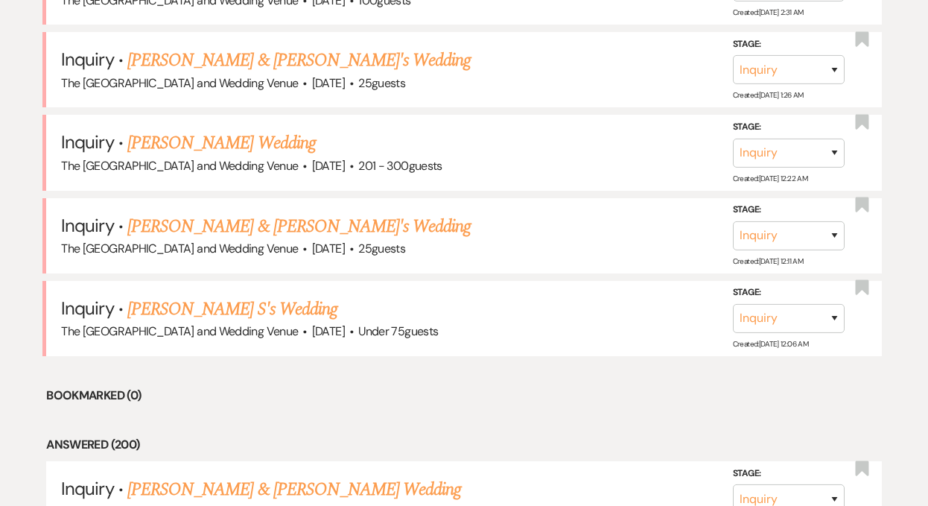
scroll to position [737, 0]
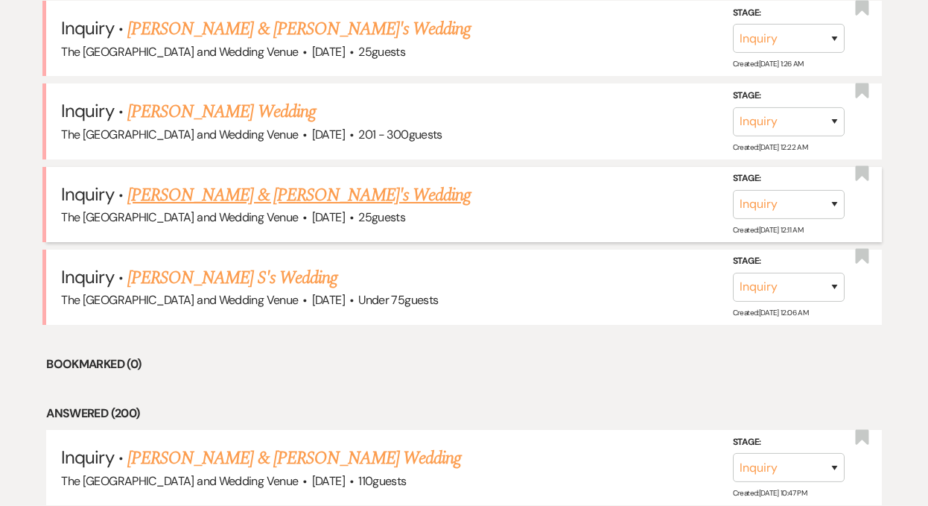
click at [271, 188] on link "[PERSON_NAME] & [PERSON_NAME]'s Wedding" at bounding box center [299, 195] width 344 height 27
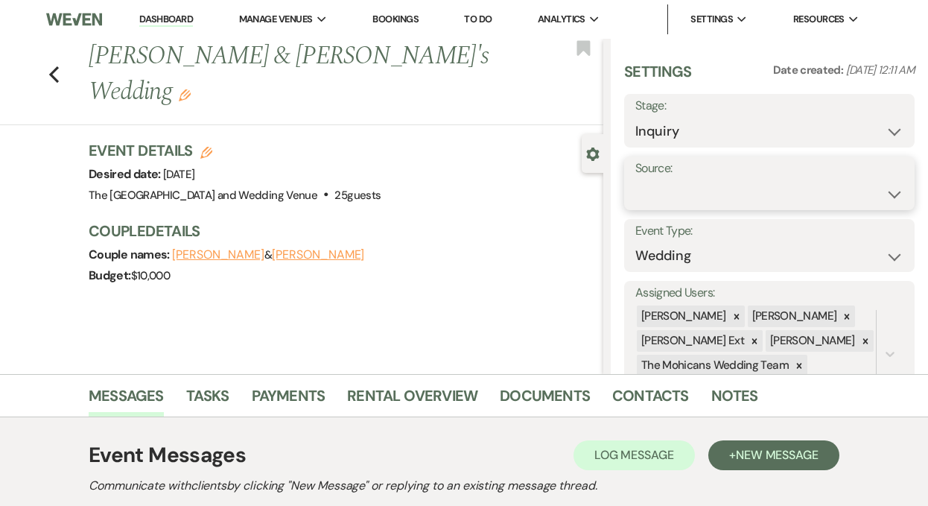
click at [725, 194] on select "Weven Venue Website Instagram Facebook Pinterest Google The Knot Wedding Wire H…" at bounding box center [769, 194] width 268 height 29
select select "5"
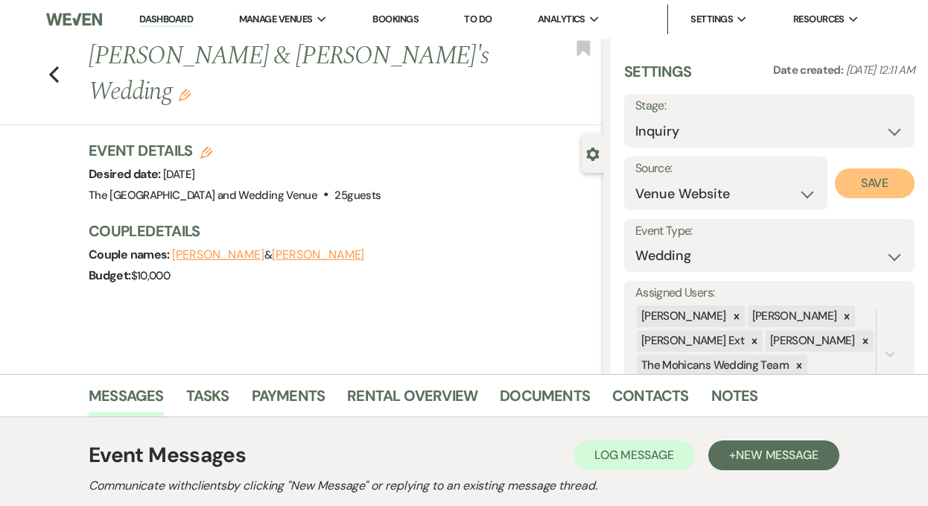
click at [853, 182] on button "Save" at bounding box center [875, 183] width 80 height 30
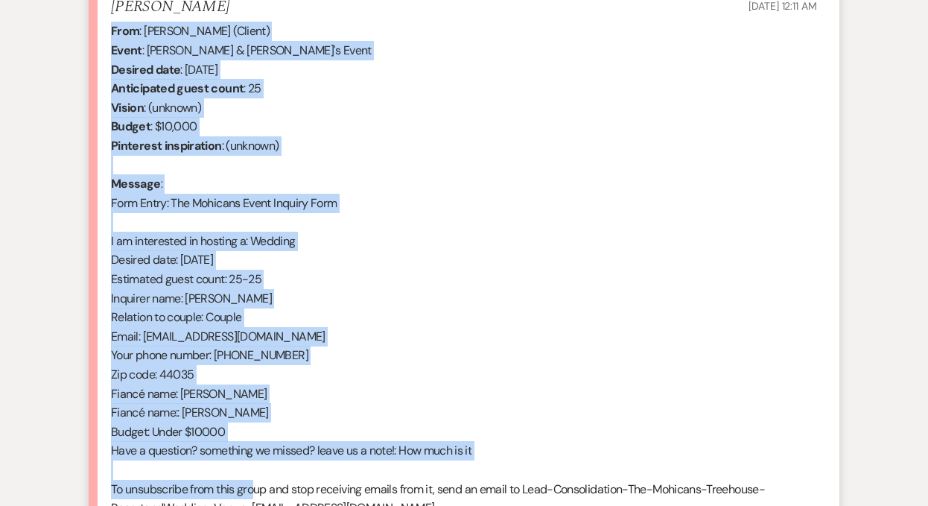
scroll to position [603, 0]
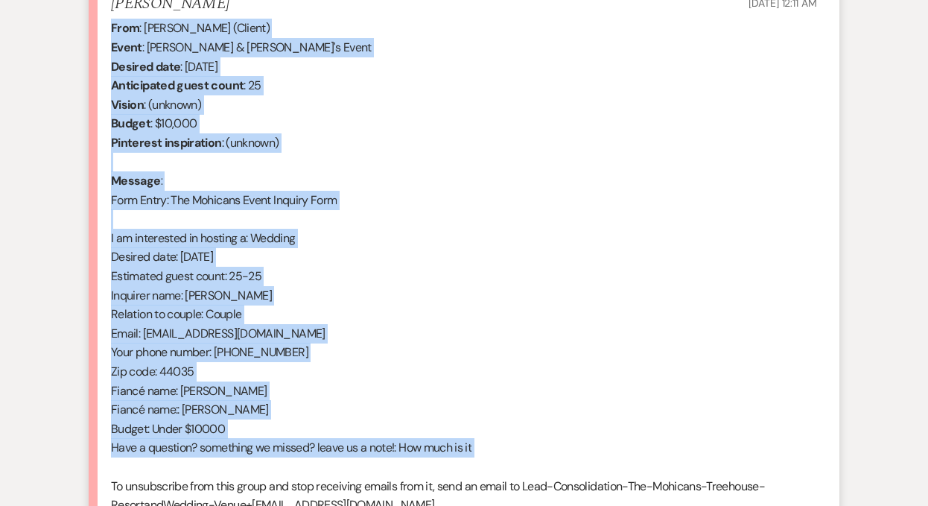
drag, startPoint x: 112, startPoint y: 247, endPoint x: 267, endPoint y: 469, distance: 270.1
click at [267, 469] on div "From : [PERSON_NAME] (Client) Event : [PERSON_NAME] & [PERSON_NAME]'s Event Des…" at bounding box center [464, 276] width 706 height 515
copy div "From : [PERSON_NAME] (Client) Event : [PERSON_NAME] & [PERSON_NAME]'s Event Des…"
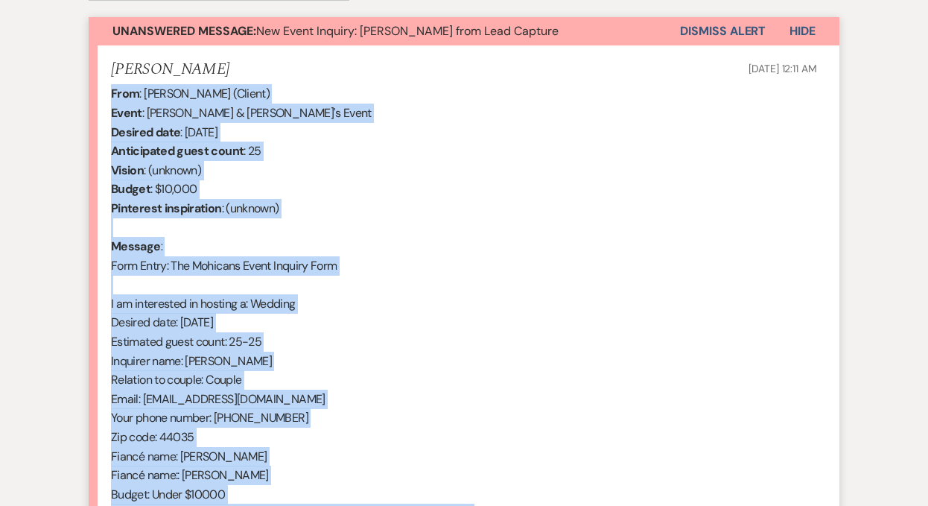
scroll to position [534, 0]
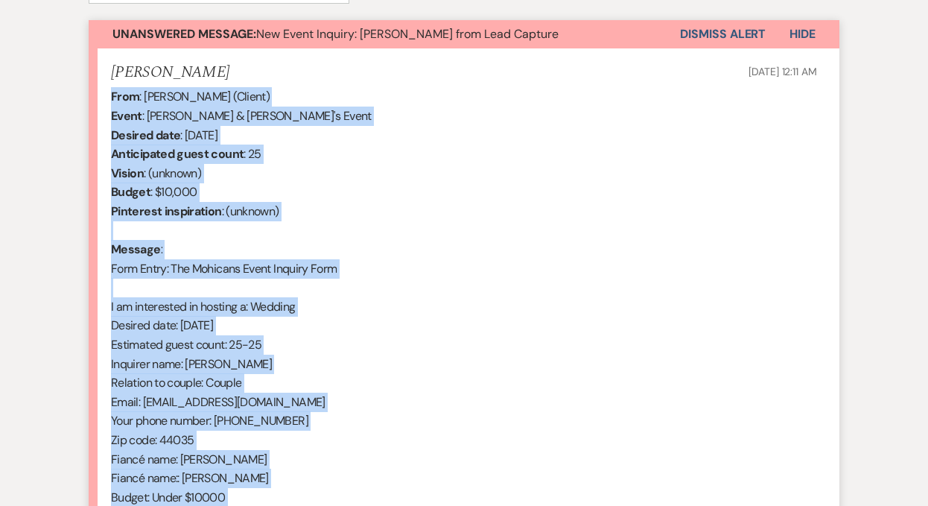
click at [708, 38] on button "Dismiss Alert" at bounding box center [723, 34] width 86 height 28
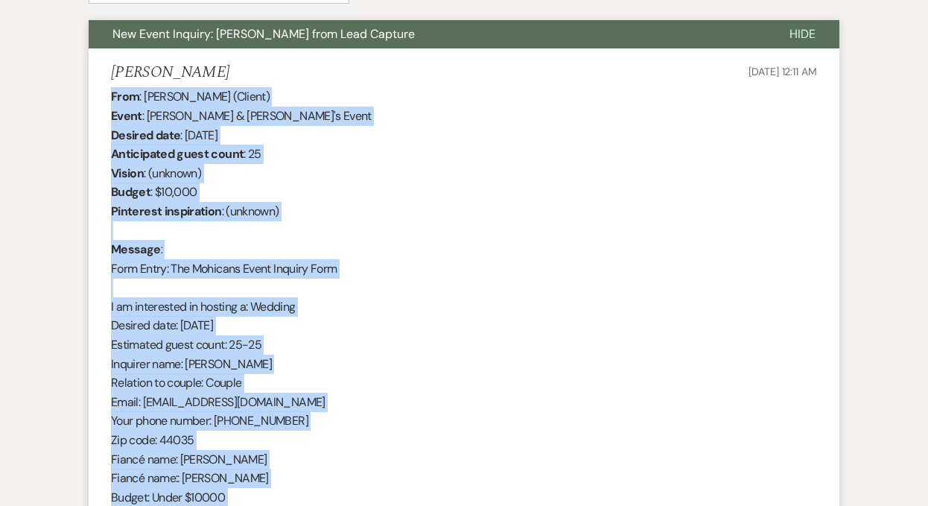
scroll to position [0, 0]
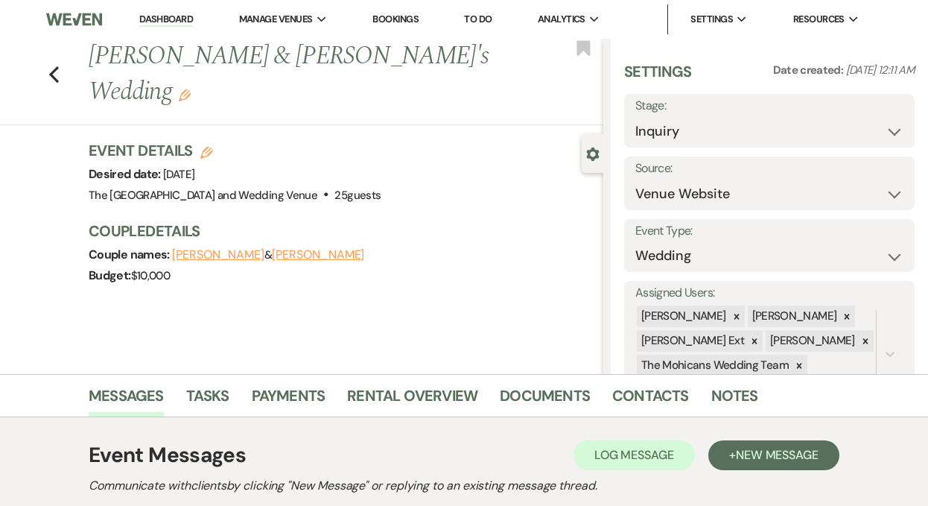
click at [162, 21] on link "Dashboard" at bounding box center [166, 20] width 54 height 14
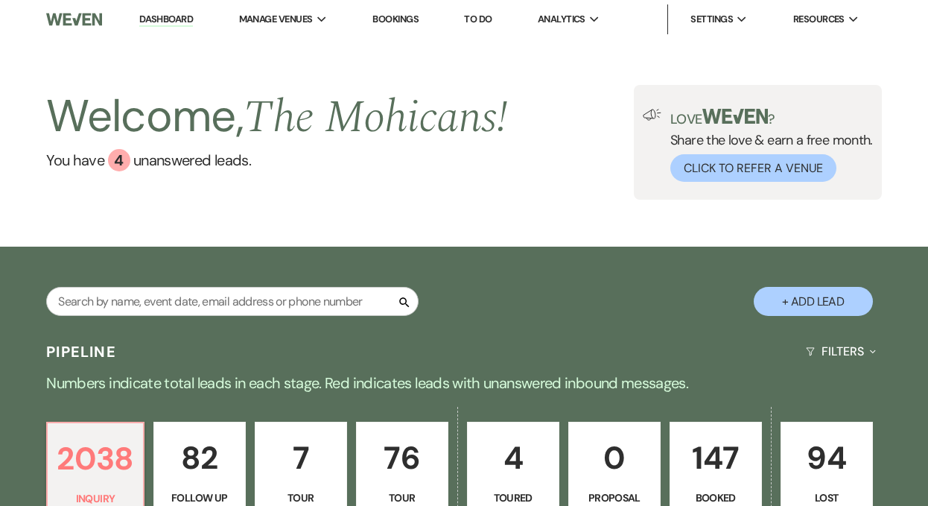
scroll to position [699, 0]
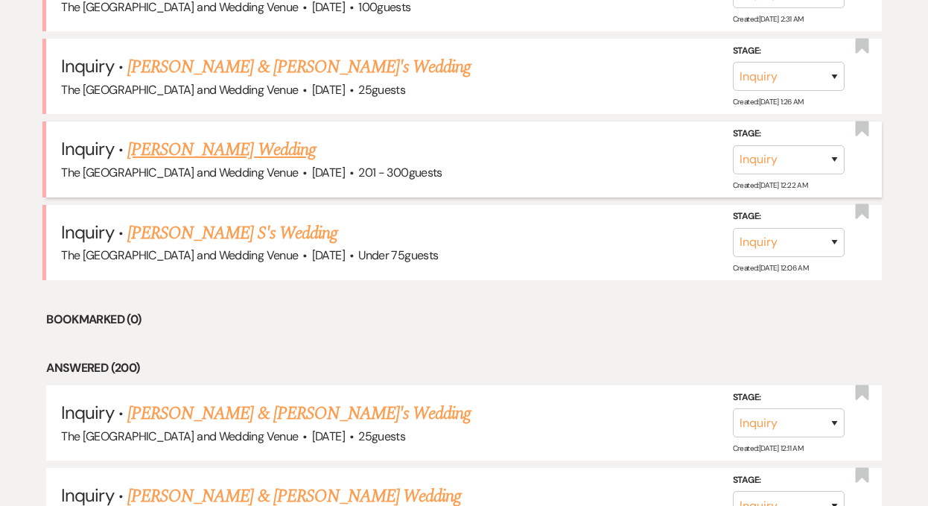
click at [238, 147] on link "[PERSON_NAME] Wedding" at bounding box center [221, 149] width 188 height 27
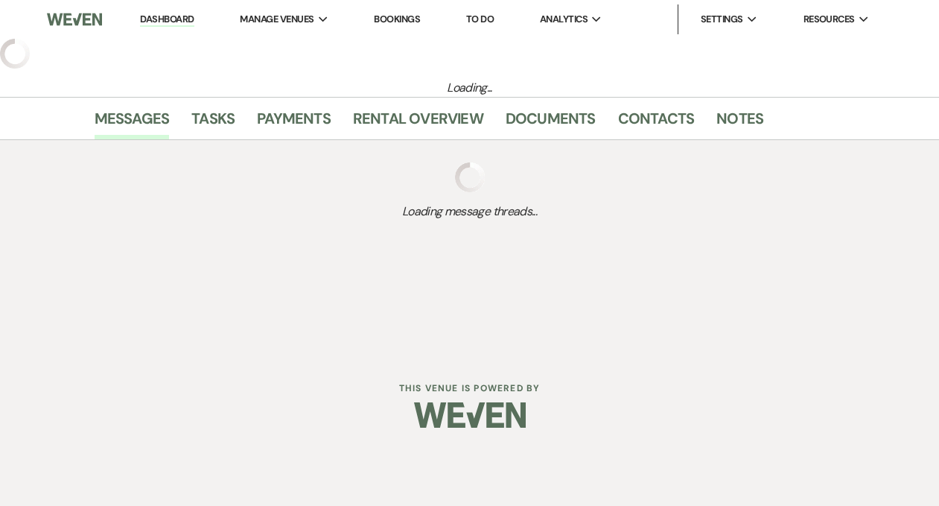
select select "2"
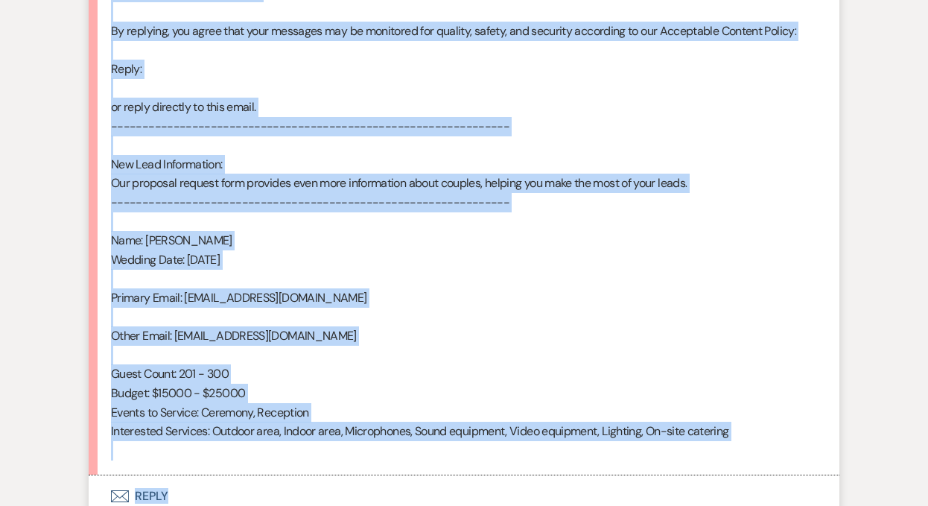
scroll to position [883, 0]
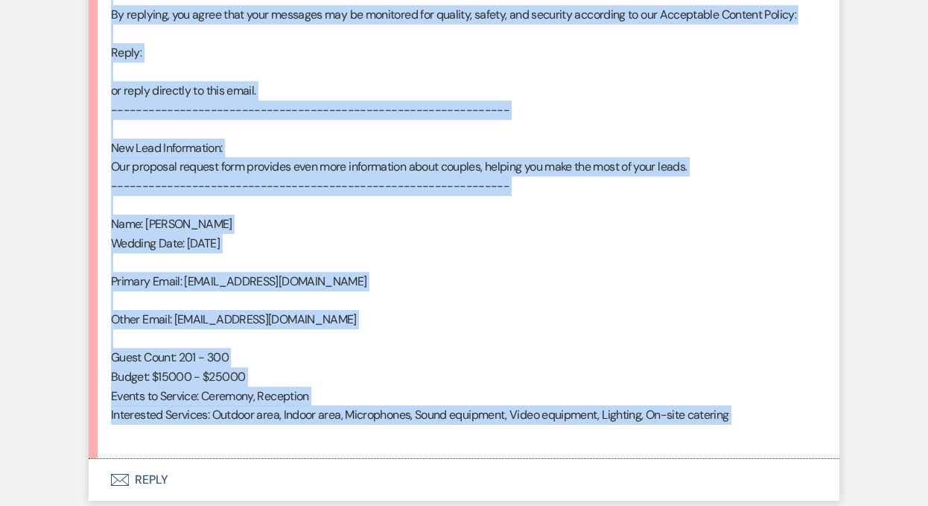
drag, startPoint x: 111, startPoint y: 253, endPoint x: 348, endPoint y: 448, distance: 306.9
click at [348, 448] on li "[PERSON_NAME] [DATE] 12:22 AM From : [PERSON_NAME] Event : [PERSON_NAME] Event …" at bounding box center [464, 79] width 751 height 761
copy div "Lore : Ipsumd Sita Conse : Adipis Elit's Doeiu Tempori utla : Etdolorem 53al 07…"
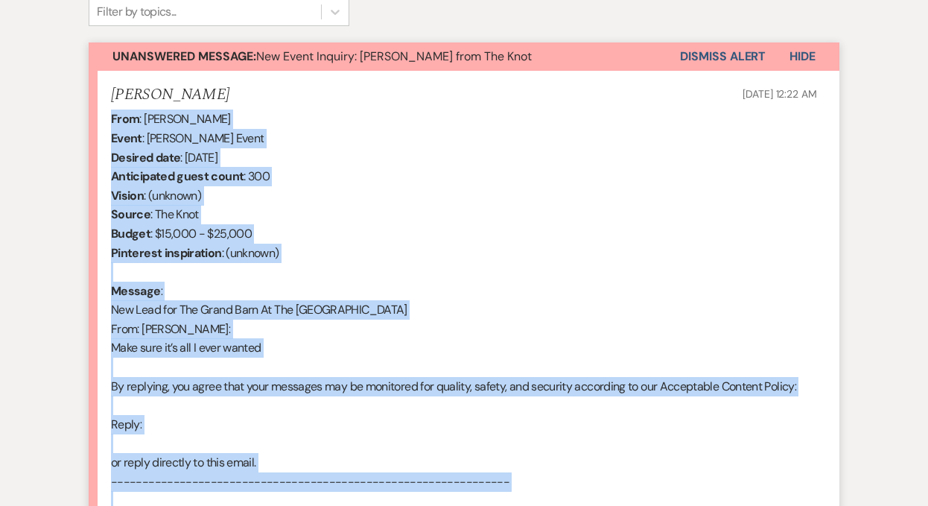
scroll to position [344, 0]
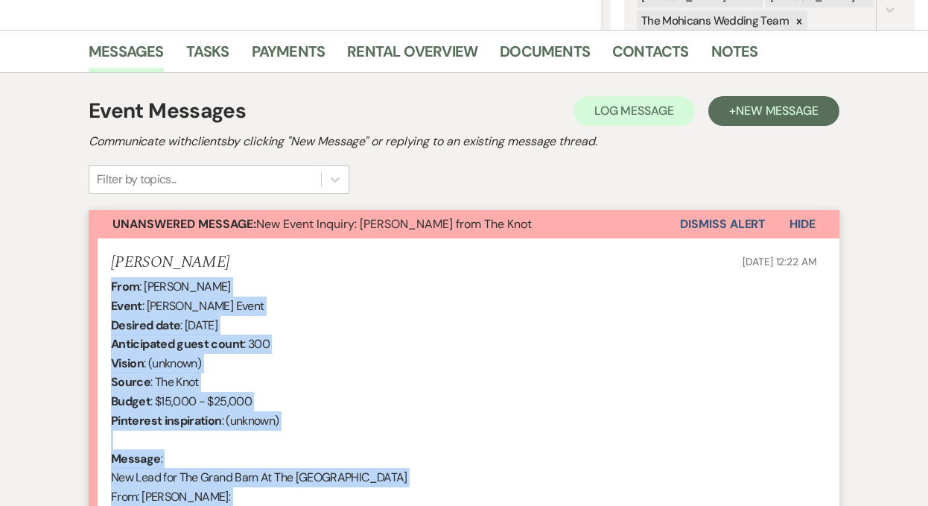
click at [681, 219] on button "Dismiss Alert" at bounding box center [723, 224] width 86 height 28
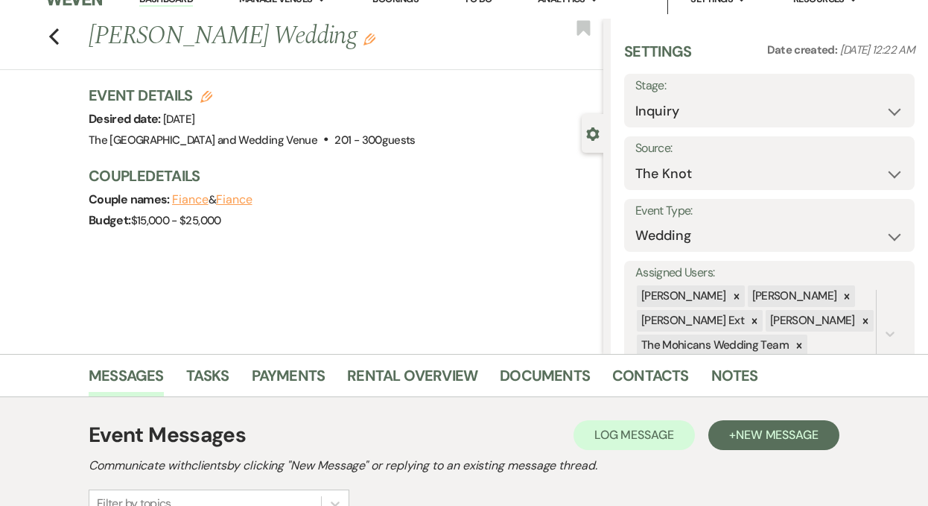
scroll to position [0, 0]
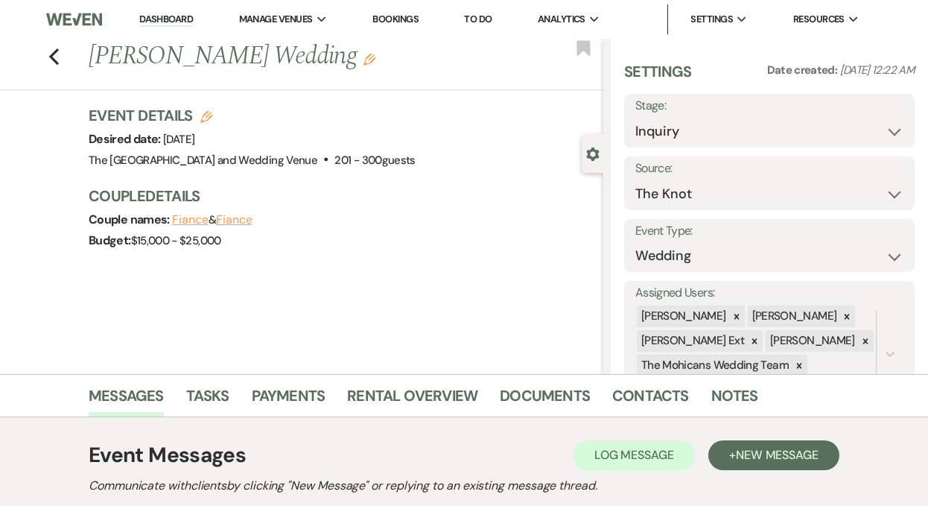
click at [164, 18] on link "Dashboard" at bounding box center [166, 20] width 54 height 14
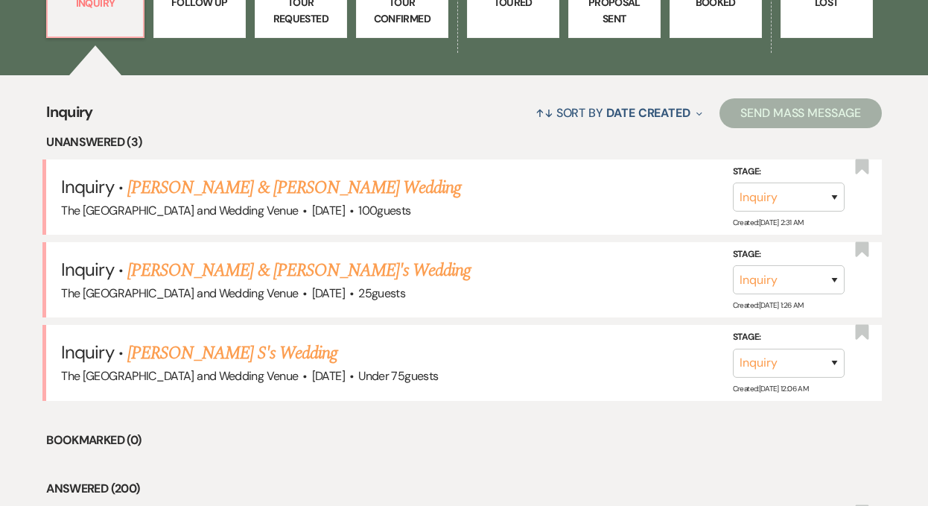
scroll to position [508, 0]
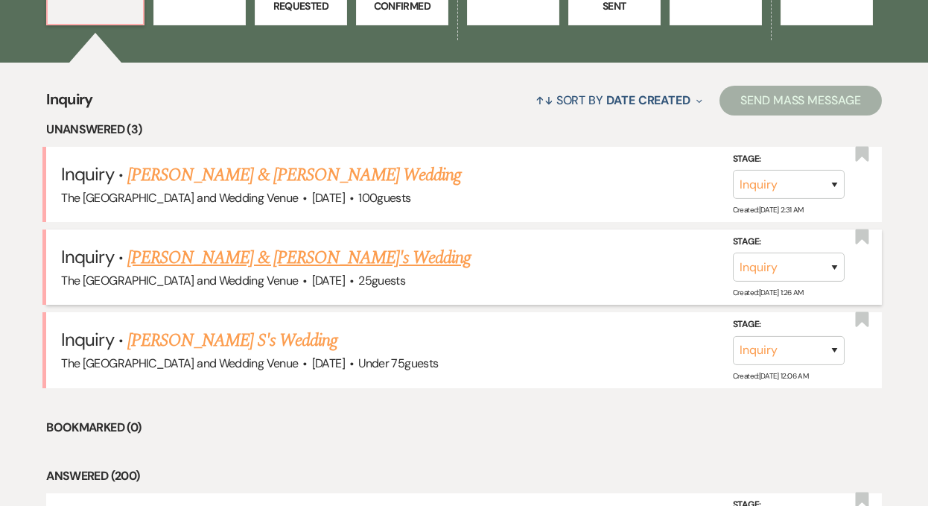
click at [247, 258] on link "[PERSON_NAME] & [PERSON_NAME]'s Wedding" at bounding box center [299, 257] width 344 height 27
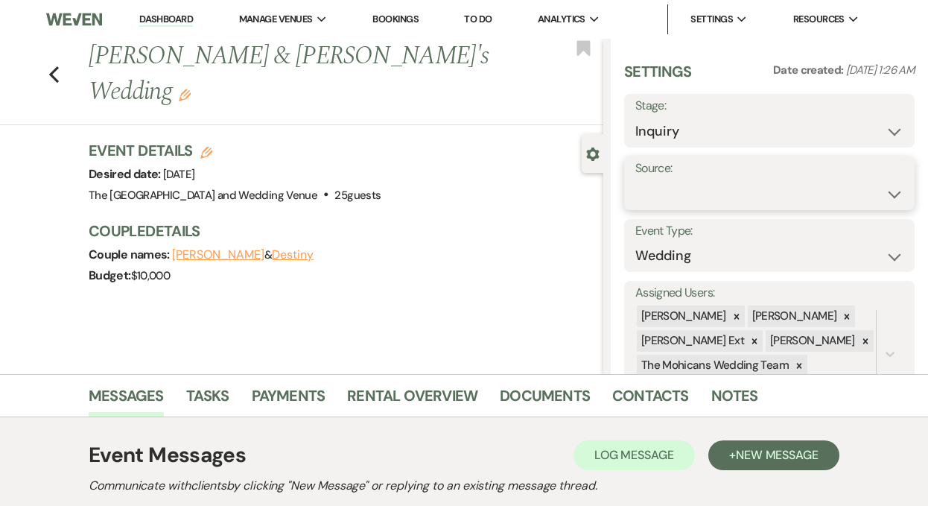
click at [690, 191] on select "Weven Venue Website Instagram Facebook Pinterest Google The Knot Wedding Wire H…" at bounding box center [769, 194] width 268 height 29
select select "5"
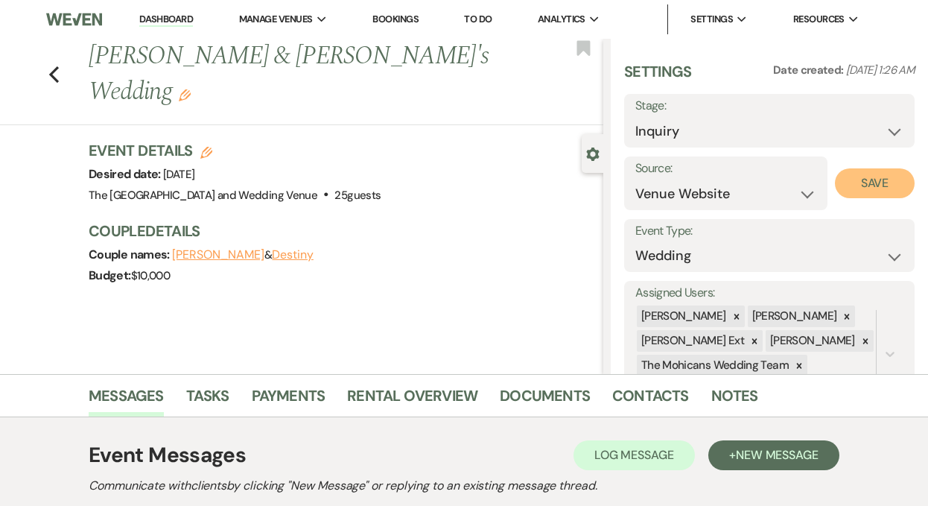
click at [869, 188] on button "Save" at bounding box center [875, 183] width 80 height 30
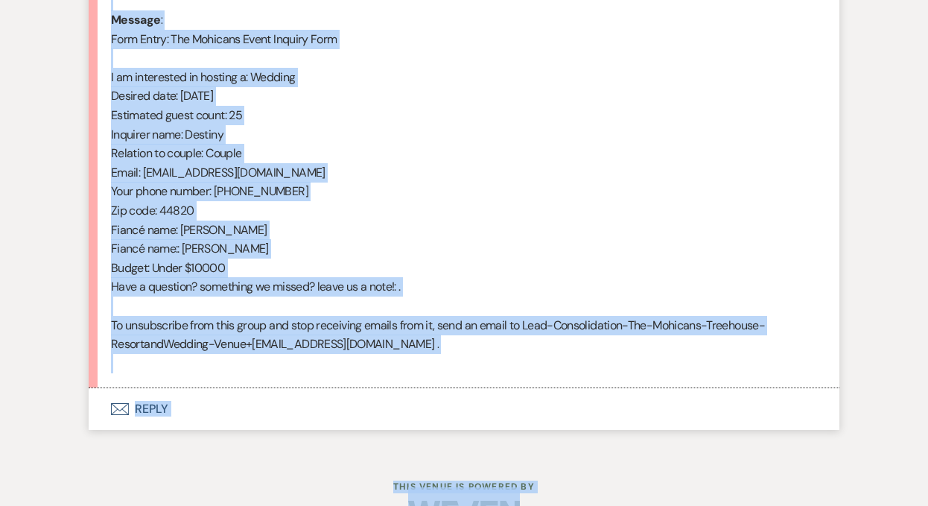
scroll to position [806, 0]
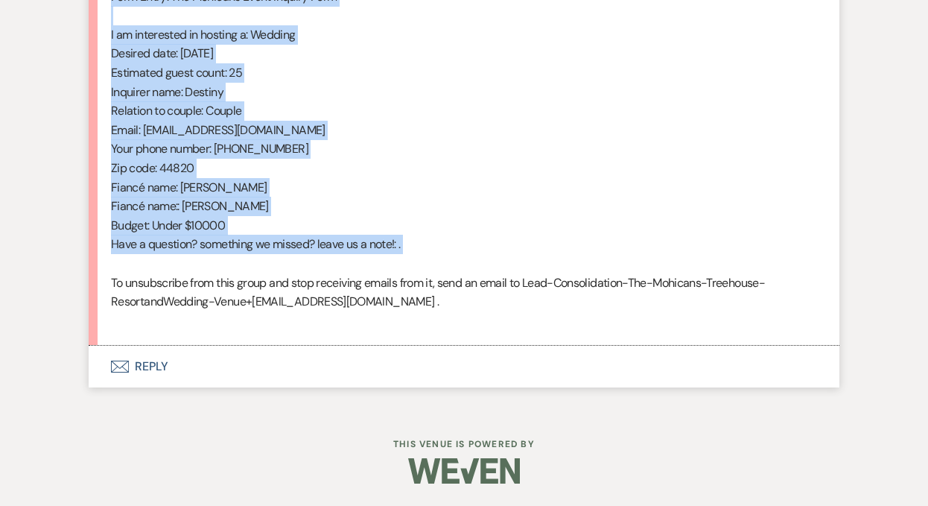
drag, startPoint x: 112, startPoint y: 134, endPoint x: 339, endPoint y: 254, distance: 256.9
click at [339, 254] on div "From : Destiny (Client) Event : [PERSON_NAME] & Destiny's Event Desired date : …" at bounding box center [464, 72] width 706 height 515
copy div "From : Destiny (Client) Event : [PERSON_NAME] & Destiny's Event Desired date : …"
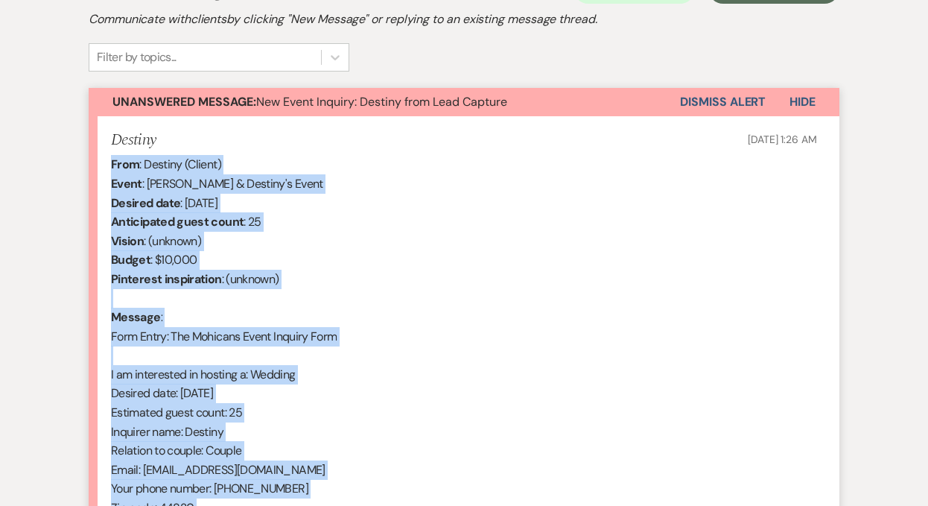
scroll to position [361, 0]
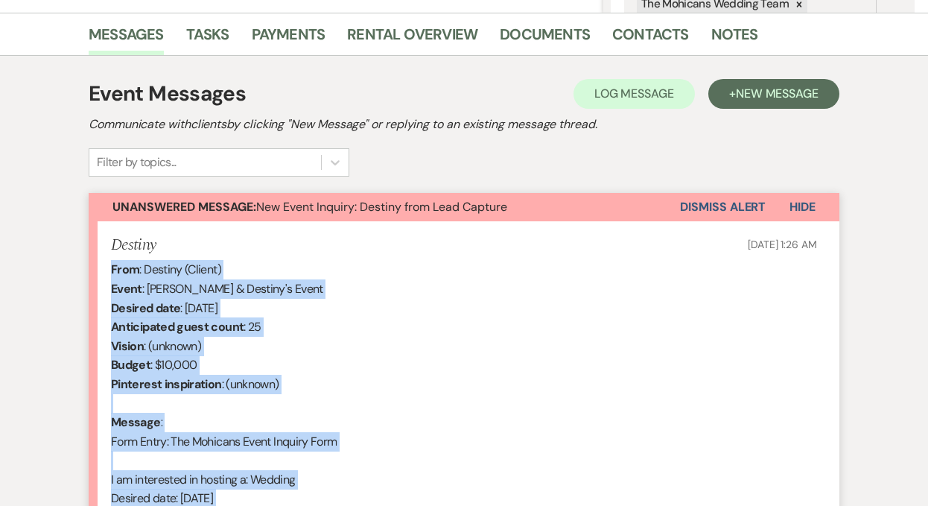
click at [691, 207] on button "Dismiss Alert" at bounding box center [723, 207] width 86 height 28
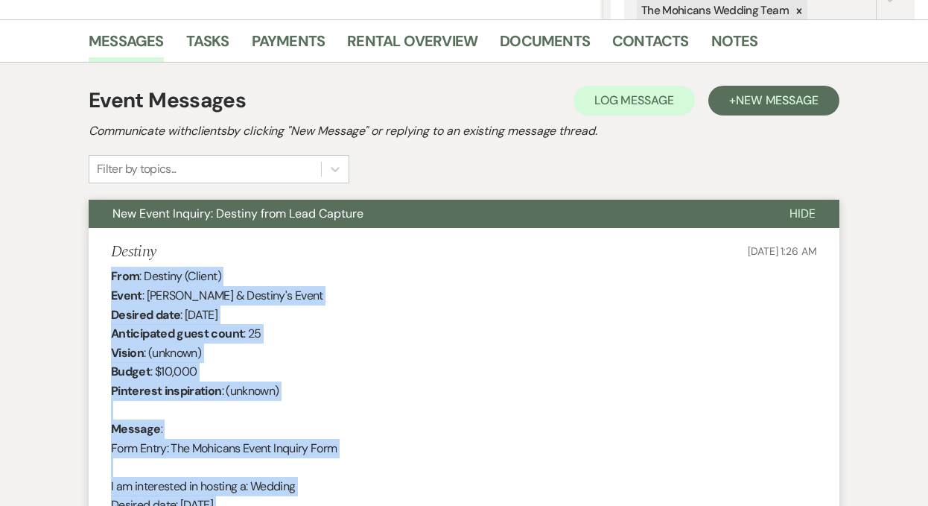
scroll to position [0, 0]
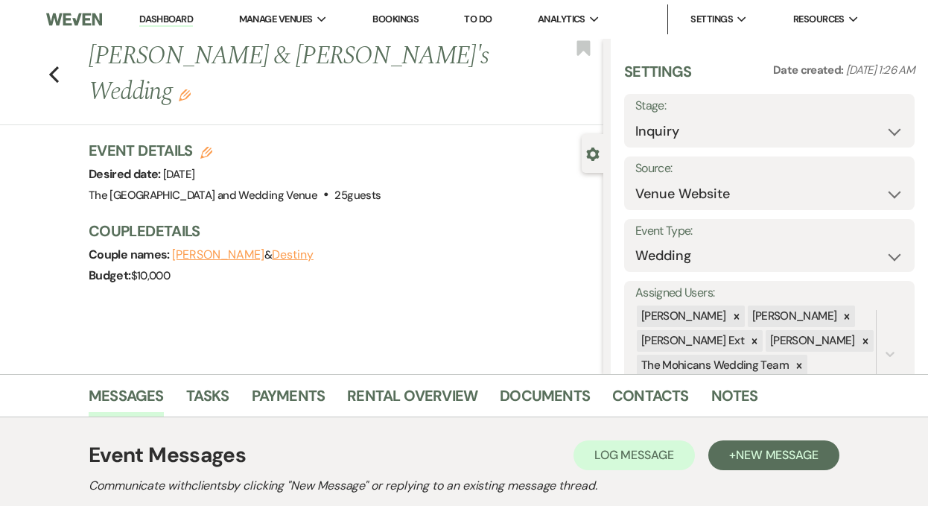
click at [168, 22] on link "Dashboard" at bounding box center [166, 20] width 54 height 14
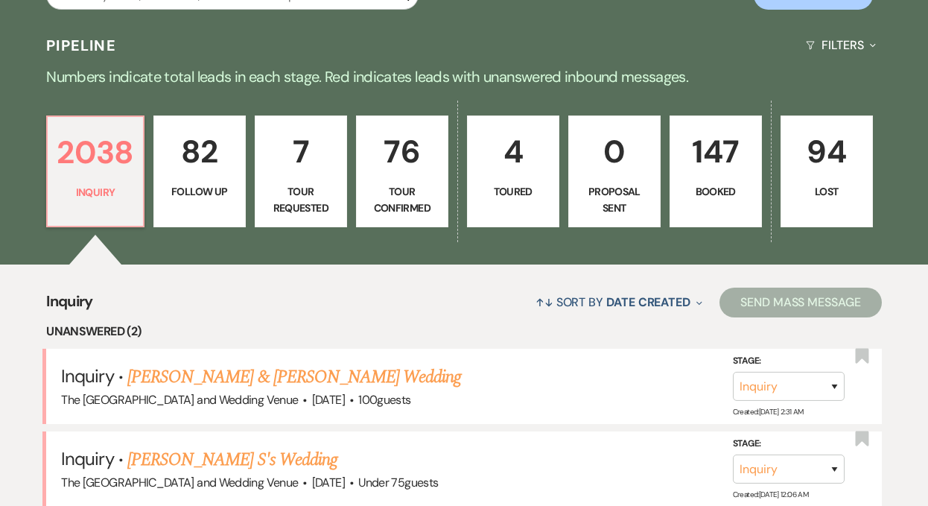
scroll to position [473, 0]
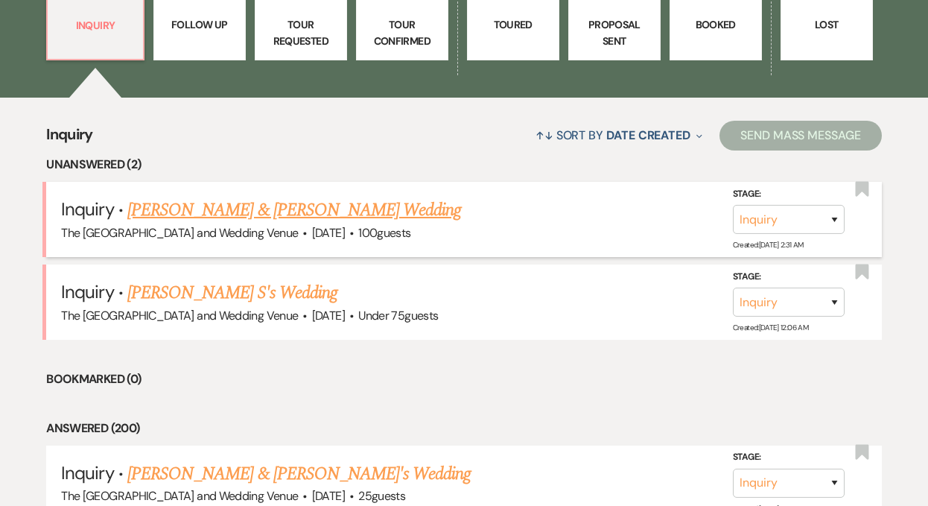
click at [261, 210] on link "[PERSON_NAME] & [PERSON_NAME] Wedding" at bounding box center [294, 210] width 334 height 27
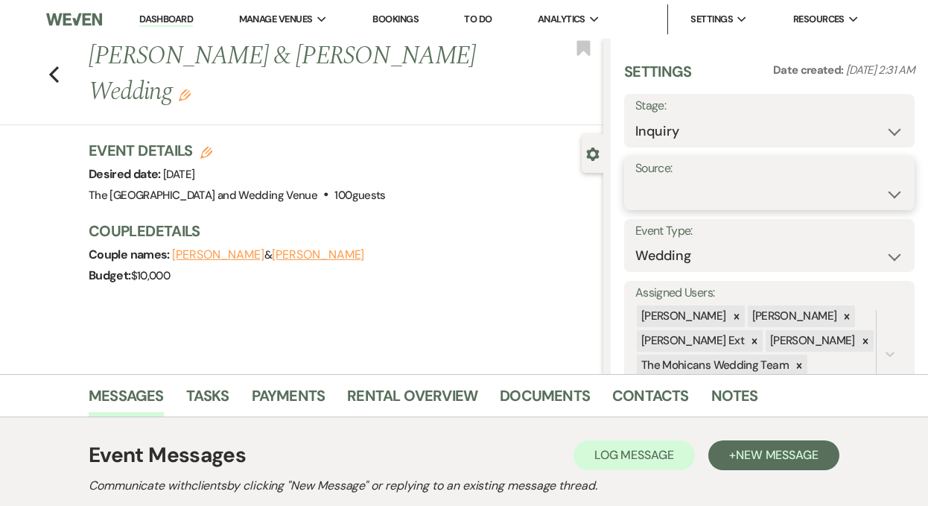
click at [718, 192] on select "Weven Venue Website Instagram Facebook Pinterest Google The Knot Wedding Wire H…" at bounding box center [769, 194] width 268 height 29
select select "5"
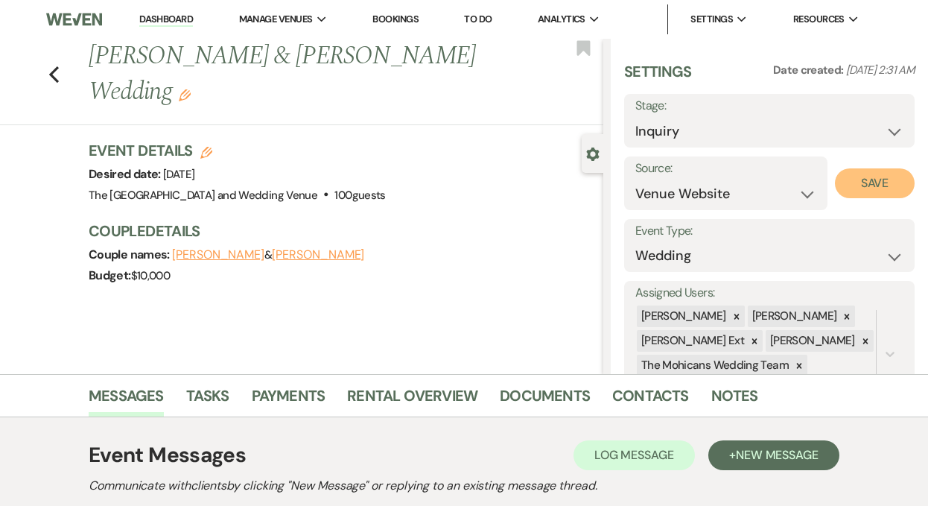
click at [858, 185] on button "Save" at bounding box center [875, 183] width 80 height 30
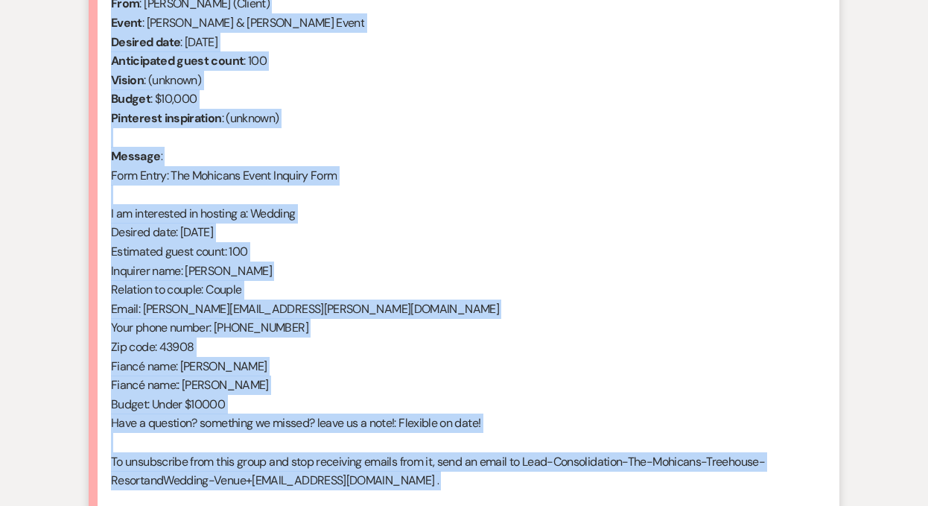
scroll to position [671, 0]
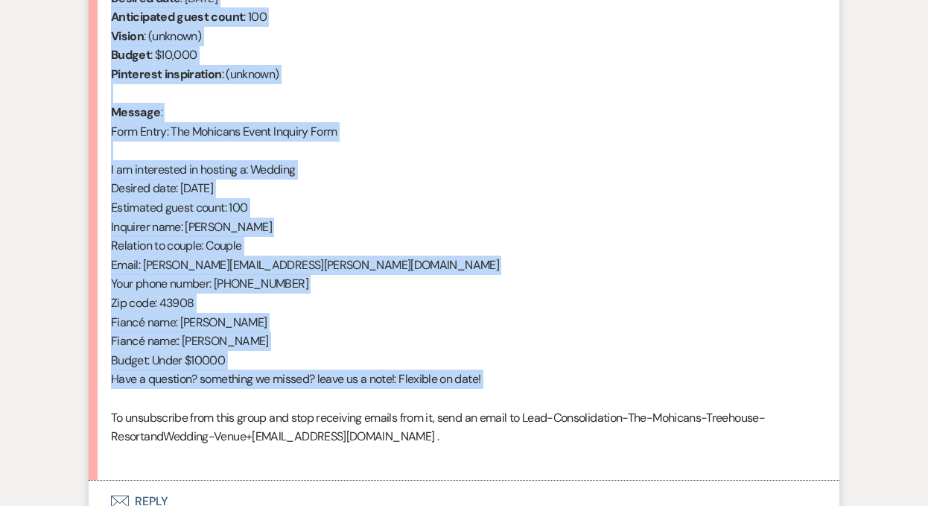
drag, startPoint x: 191, startPoint y: 247, endPoint x: 311, endPoint y: 400, distance: 194.7
click at [311, 400] on div "From : [PERSON_NAME] (Client) Event : [PERSON_NAME] & [PERSON_NAME] Event Desir…" at bounding box center [464, 207] width 706 height 515
copy div "From : [PERSON_NAME] (Client) Event : [PERSON_NAME] & [PERSON_NAME] Event Desir…"
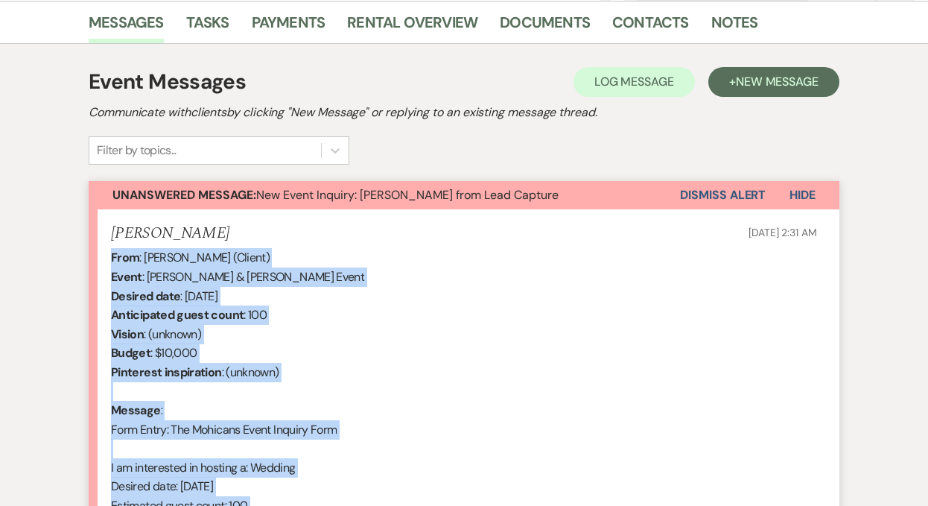
scroll to position [158, 0]
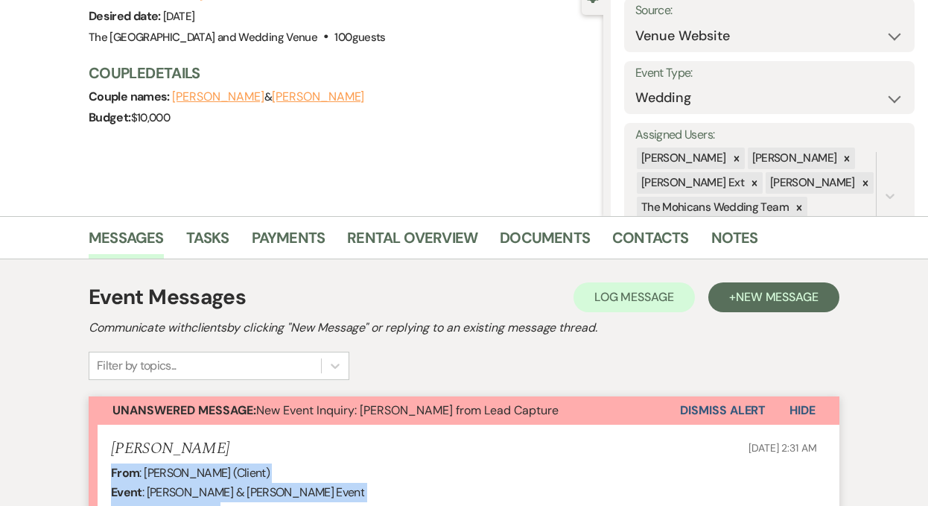
click at [728, 411] on button "Dismiss Alert" at bounding box center [723, 410] width 86 height 28
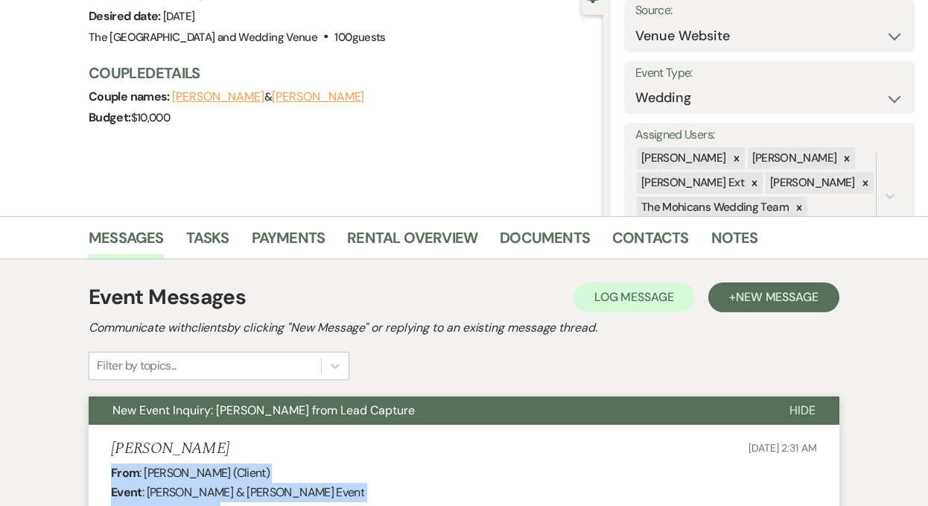
scroll to position [0, 0]
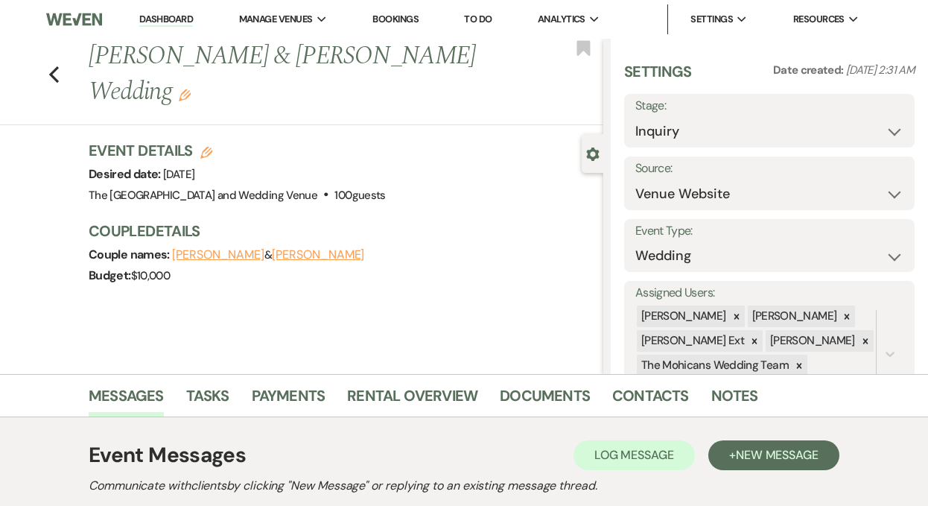
click at [167, 20] on link "Dashboard" at bounding box center [166, 20] width 54 height 14
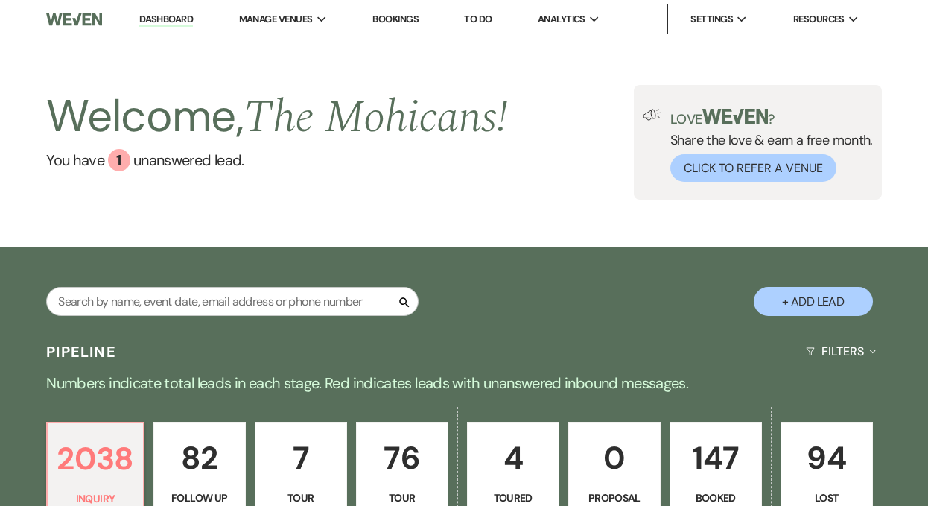
scroll to position [610, 0]
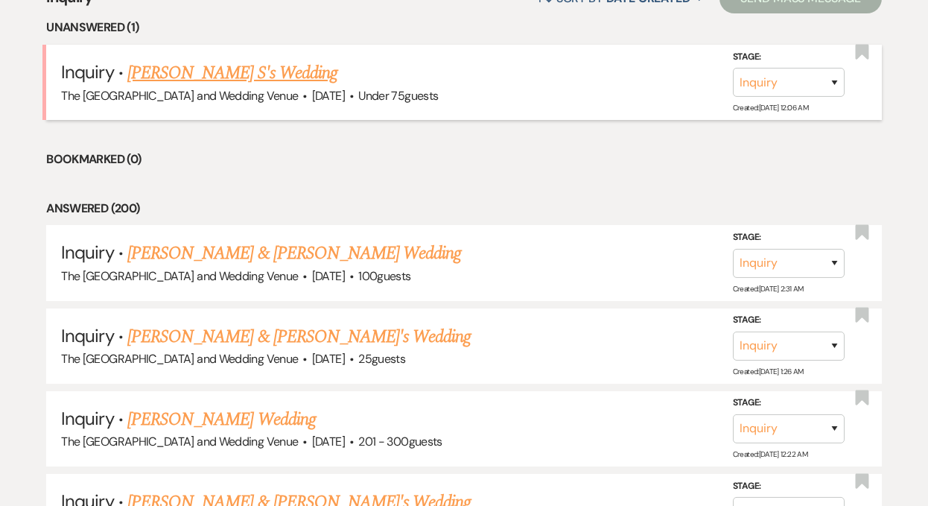
click at [214, 81] on link "[PERSON_NAME] S's Wedding" at bounding box center [232, 73] width 210 height 27
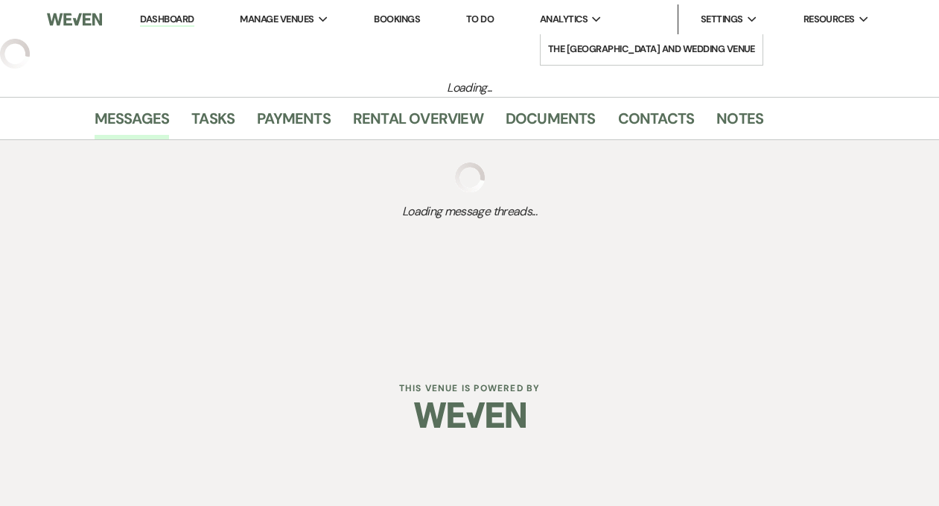
select select "3"
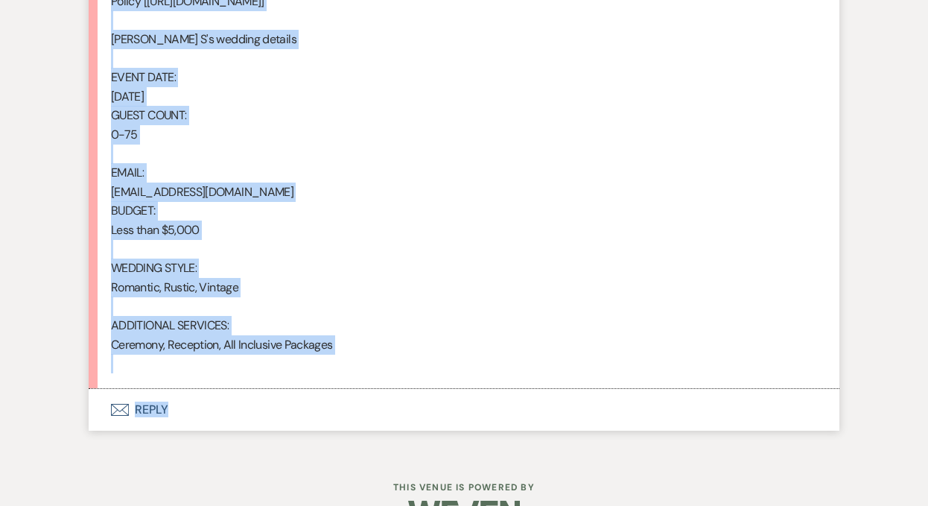
scroll to position [1043, 0]
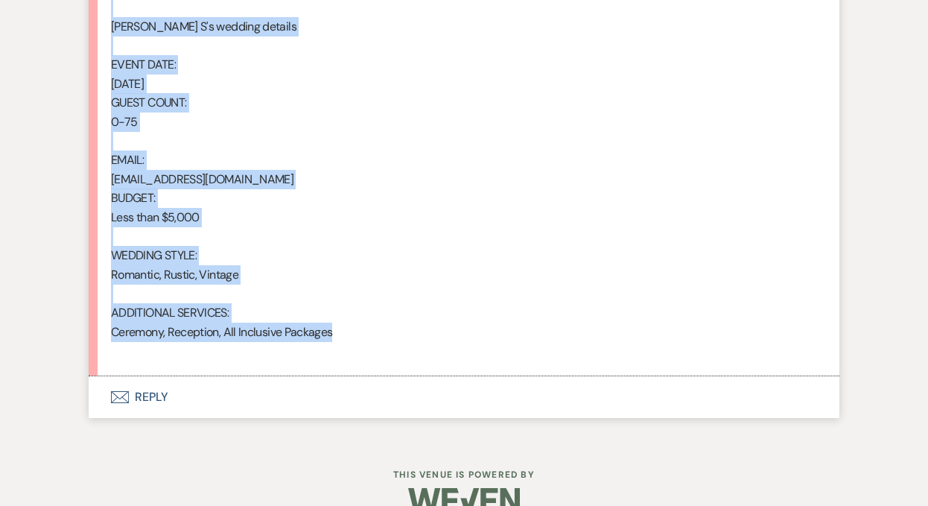
drag, startPoint x: 112, startPoint y: 282, endPoint x: 336, endPoint y: 338, distance: 230.5
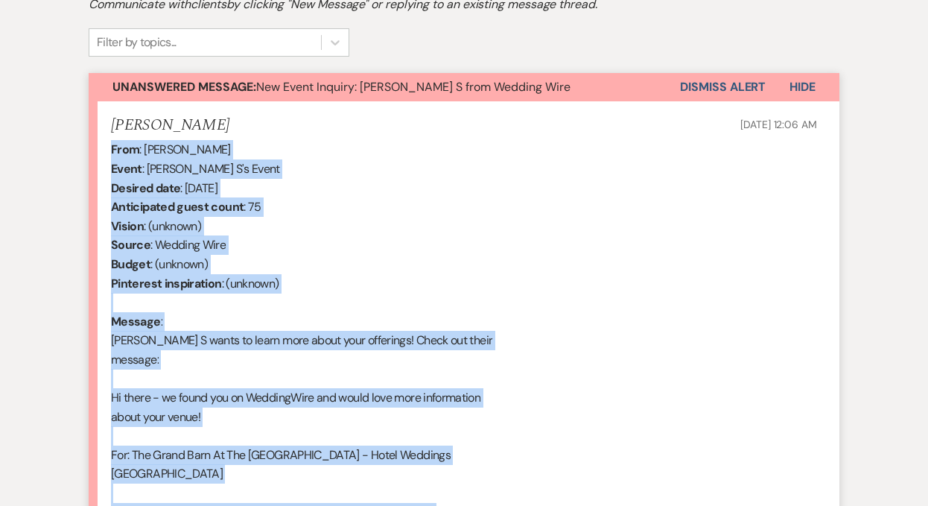
scroll to position [471, 0]
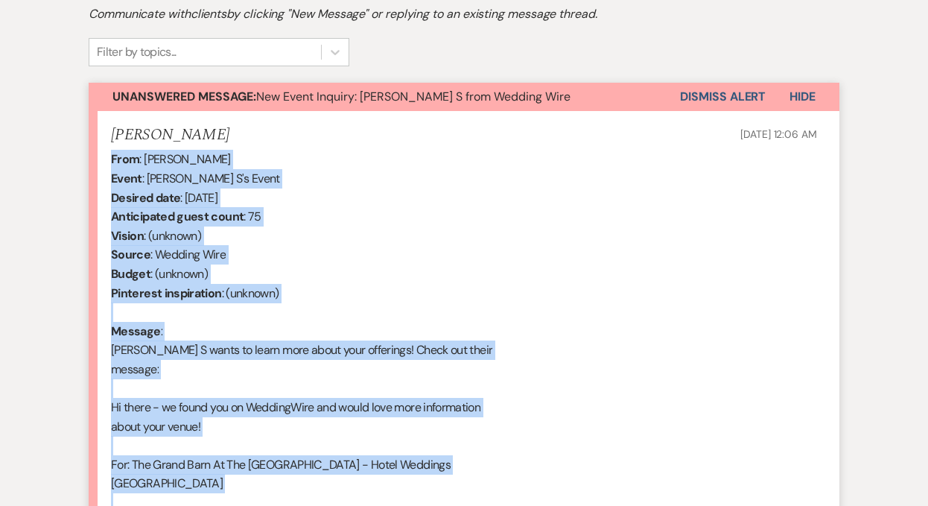
click at [701, 99] on button "Dismiss Alert" at bounding box center [723, 97] width 86 height 28
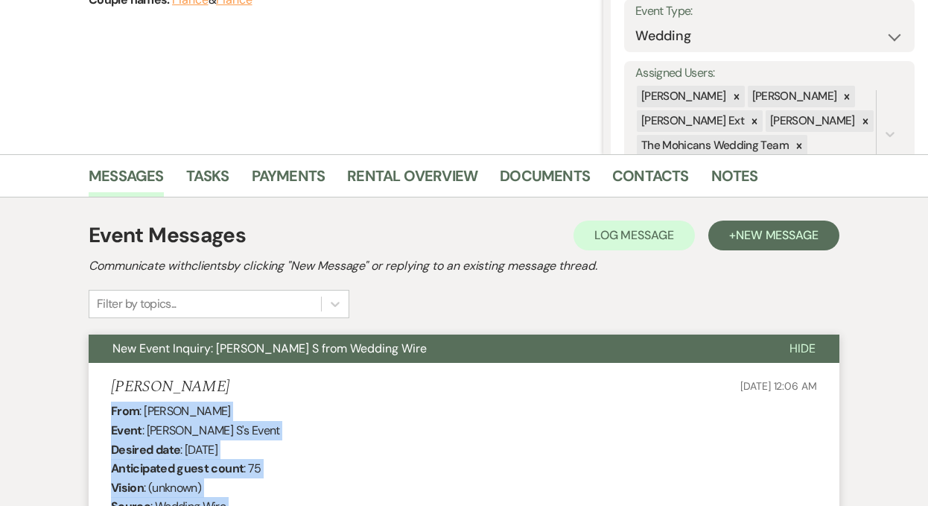
scroll to position [0, 0]
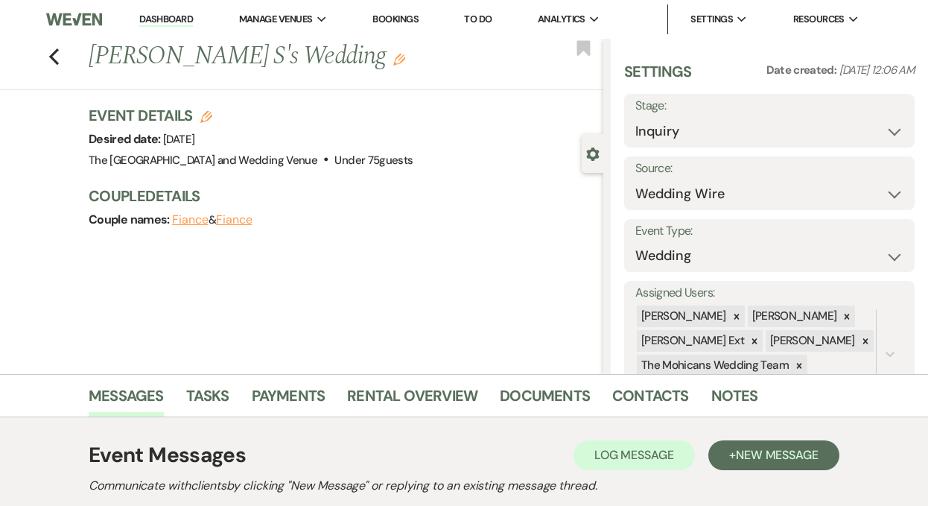
click at [171, 18] on link "Dashboard" at bounding box center [166, 20] width 54 height 14
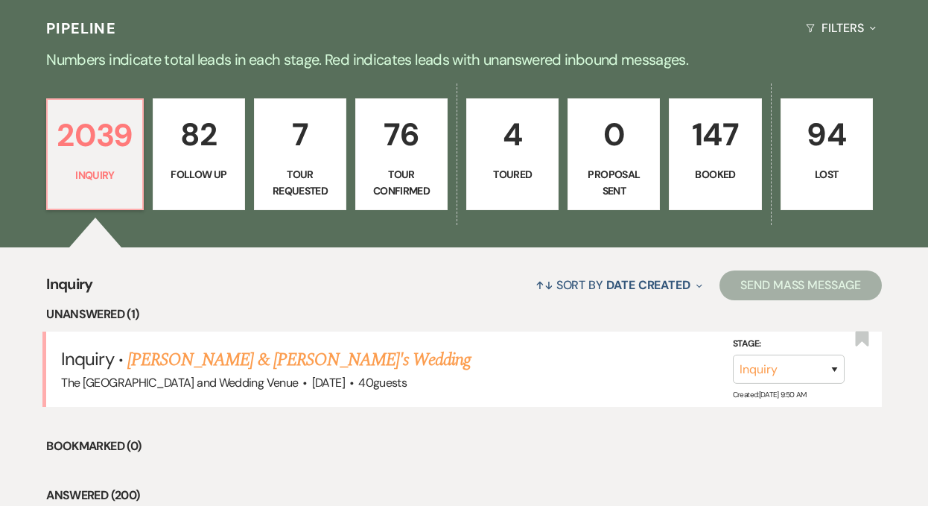
scroll to position [443, 0]
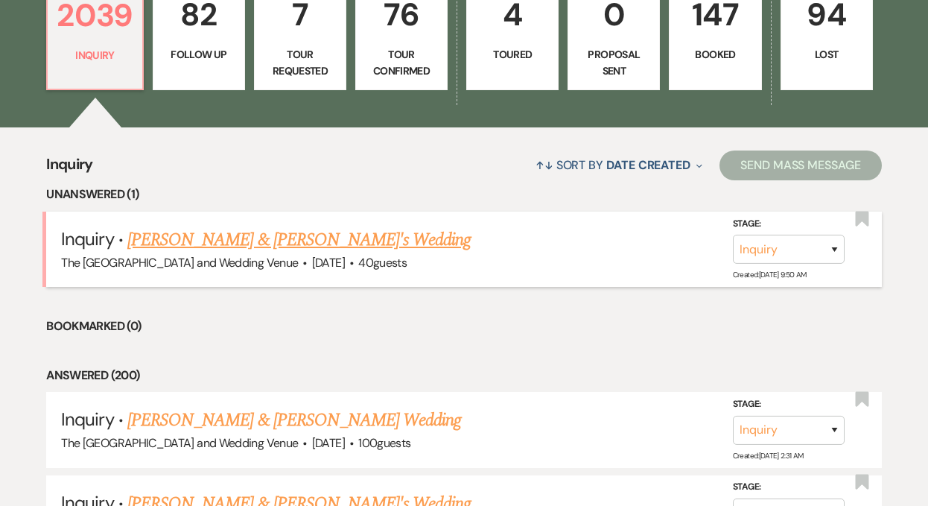
click at [241, 239] on link "Melanie & Brian's Wedding" at bounding box center [299, 239] width 344 height 27
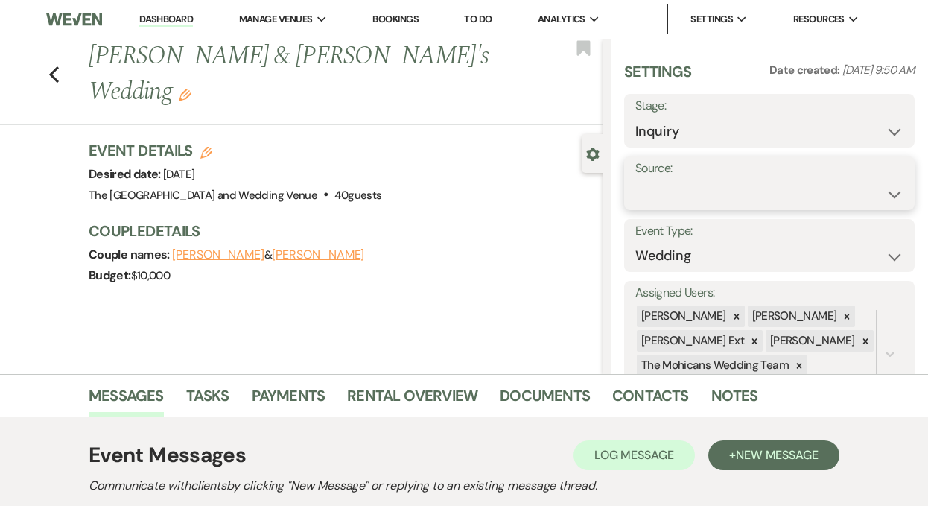
click at [721, 191] on select "Weven Venue Website Instagram Facebook Pinterest Google The Knot Wedding Wire H…" at bounding box center [769, 194] width 268 height 29
select select "5"
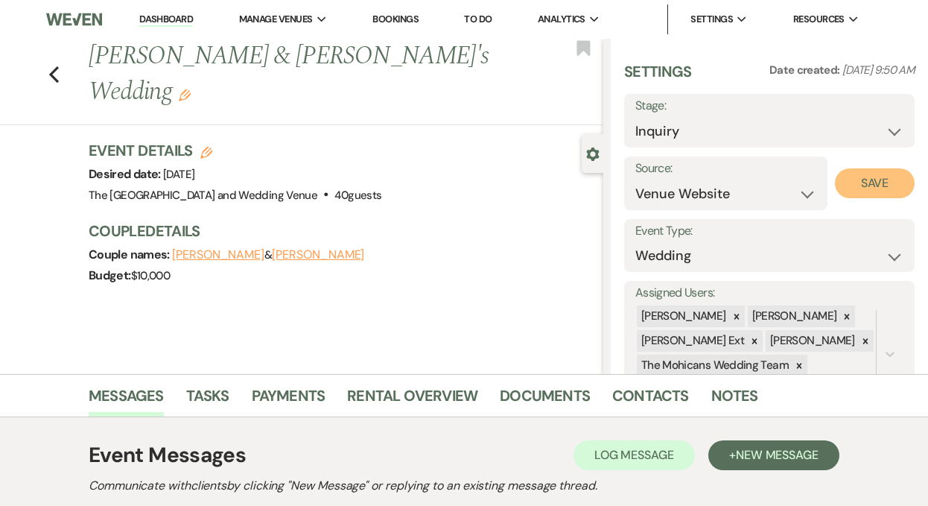
click at [863, 187] on button "Save" at bounding box center [875, 183] width 80 height 30
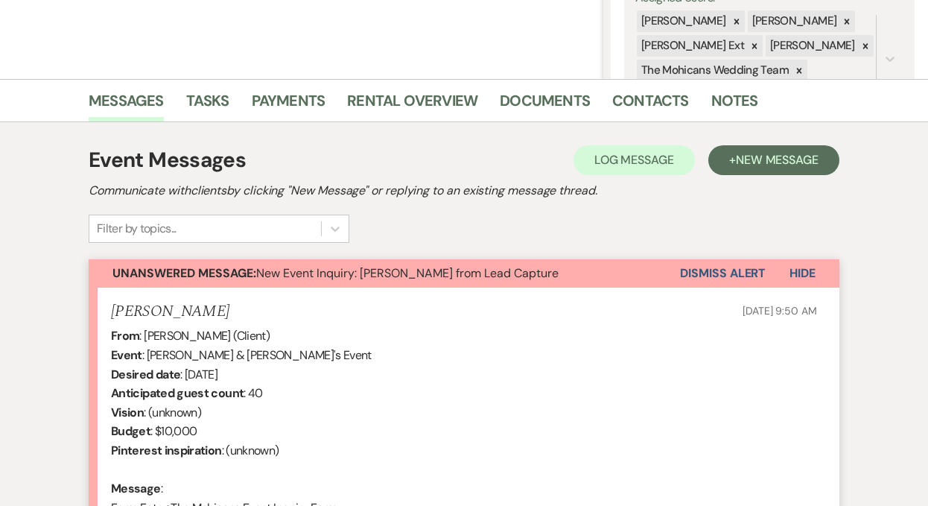
scroll to position [372, 0]
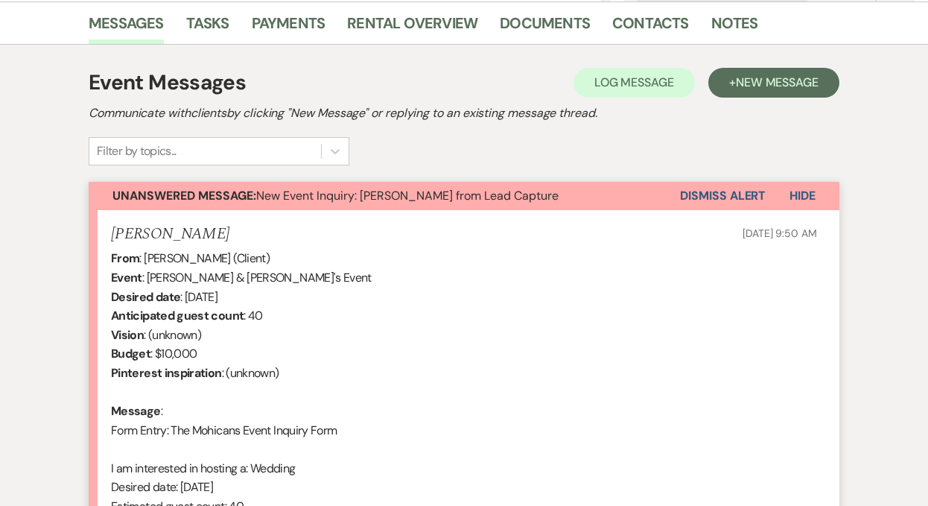
click at [714, 200] on button "Dismiss Alert" at bounding box center [723, 196] width 86 height 28
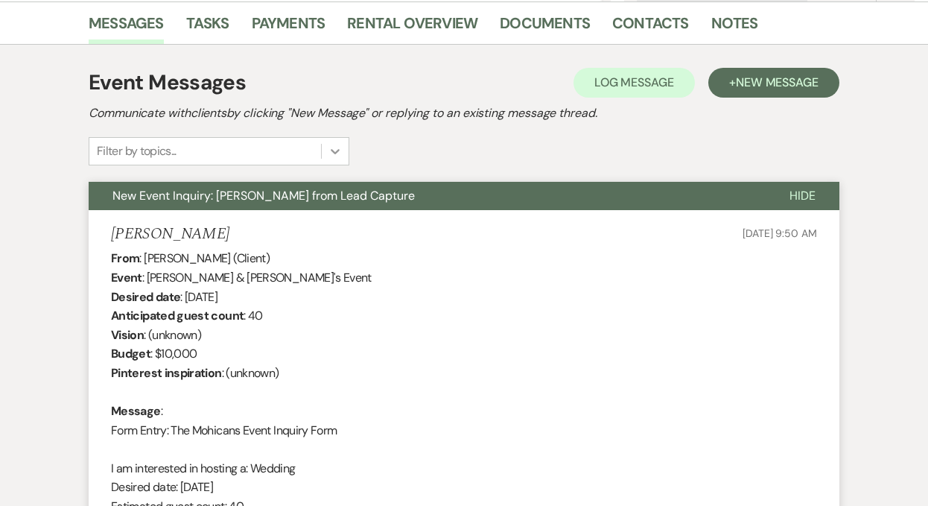
scroll to position [0, 0]
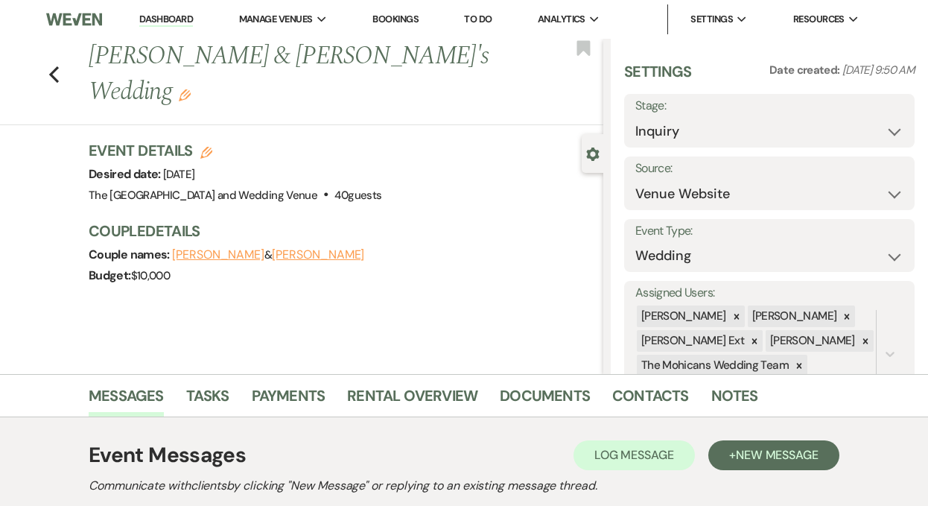
click at [154, 21] on link "Dashboard" at bounding box center [166, 20] width 54 height 14
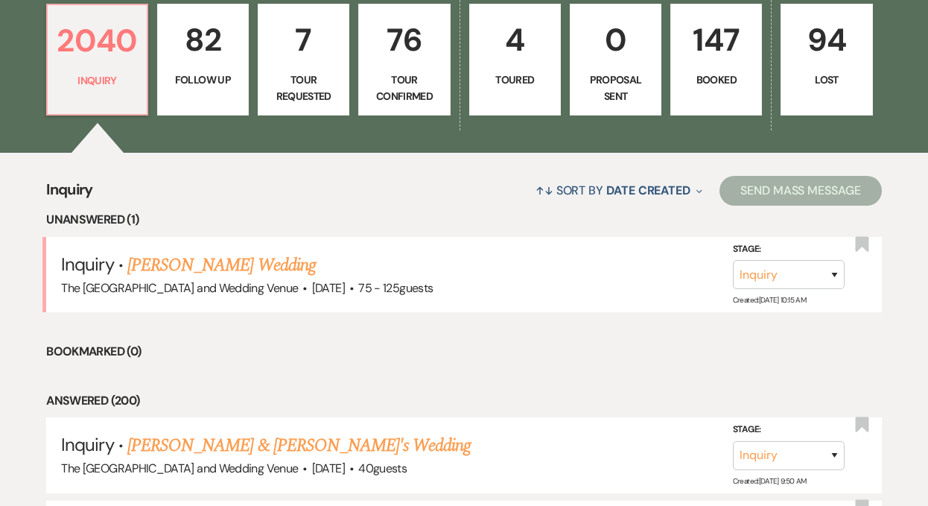
scroll to position [562, 0]
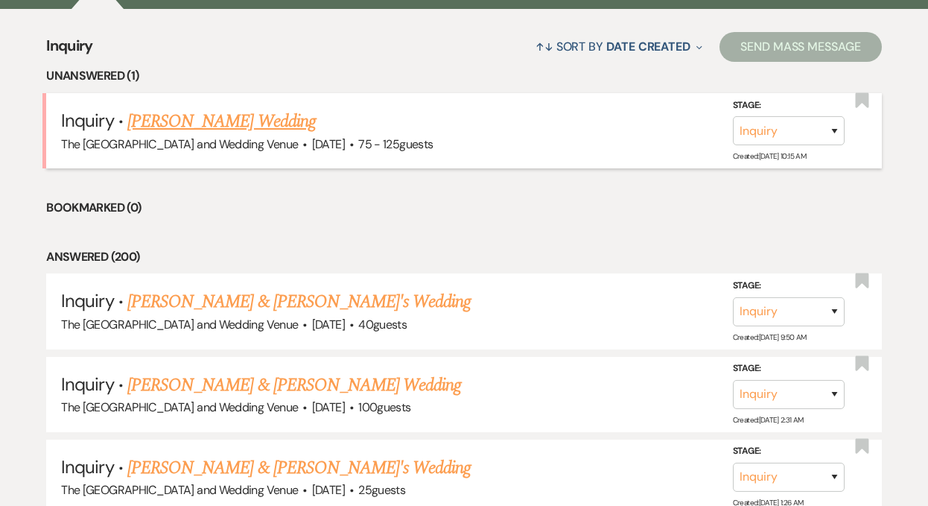
click at [219, 121] on link "Michelle Adamson's Wedding" at bounding box center [221, 121] width 188 height 27
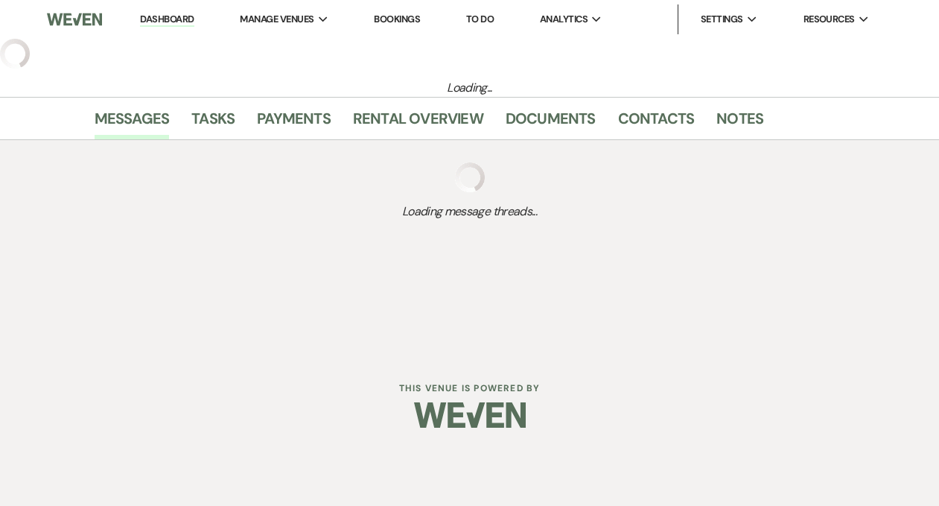
select select "3"
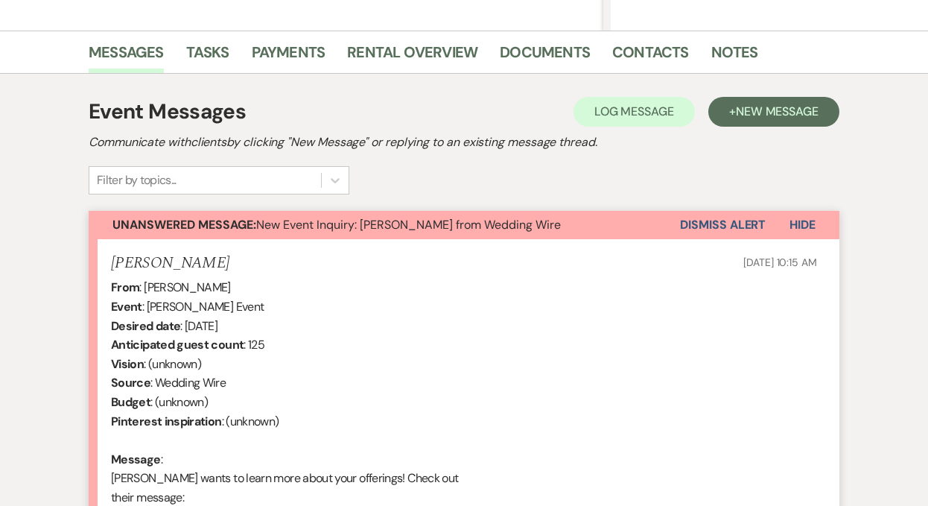
scroll to position [389, 0]
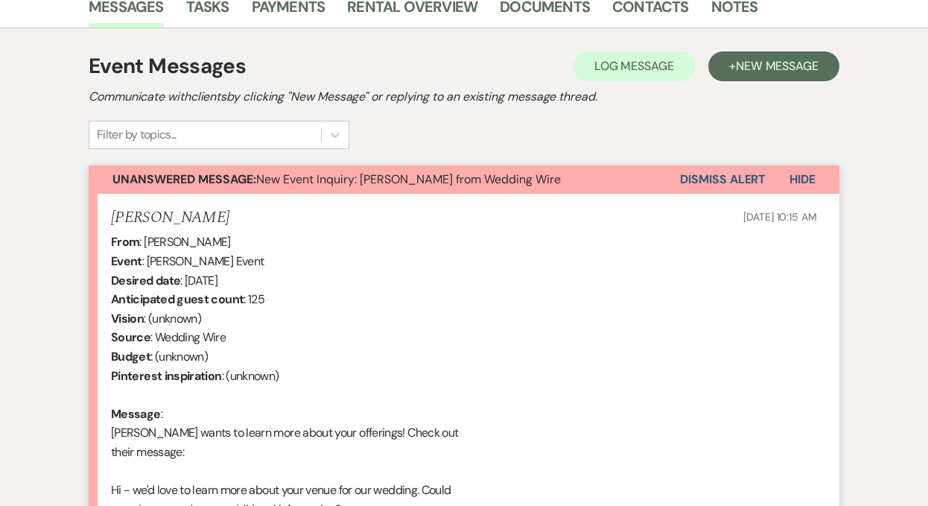
click at [694, 176] on button "Dismiss Alert" at bounding box center [723, 179] width 86 height 28
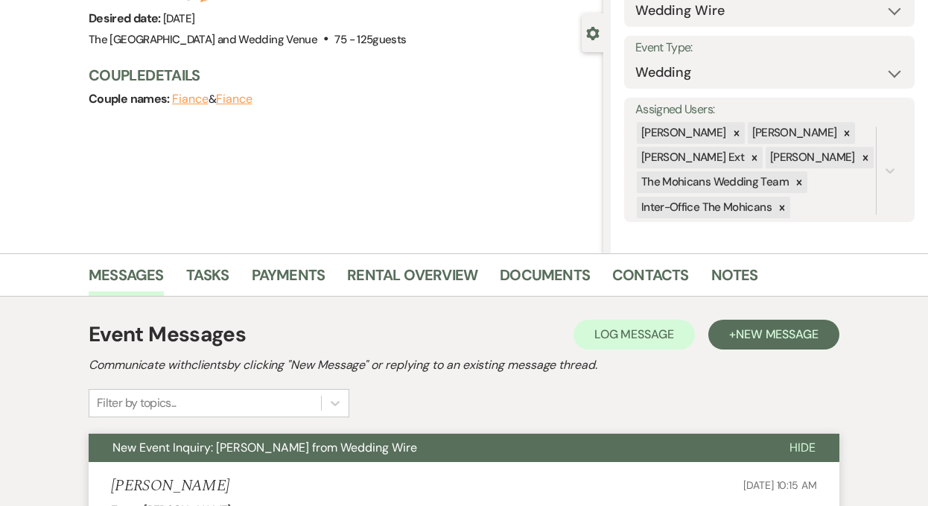
scroll to position [0, 0]
